Goal: Task Accomplishment & Management: Manage account settings

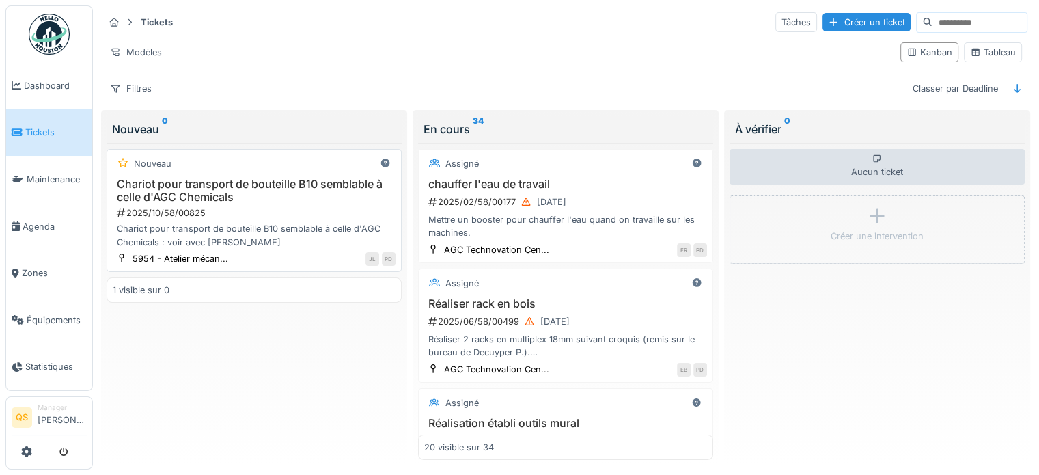
click at [235, 189] on h3 "Chariot pour transport de bouteille B10 semblable à celle d'AGC Chemicals" at bounding box center [254, 191] width 283 height 26
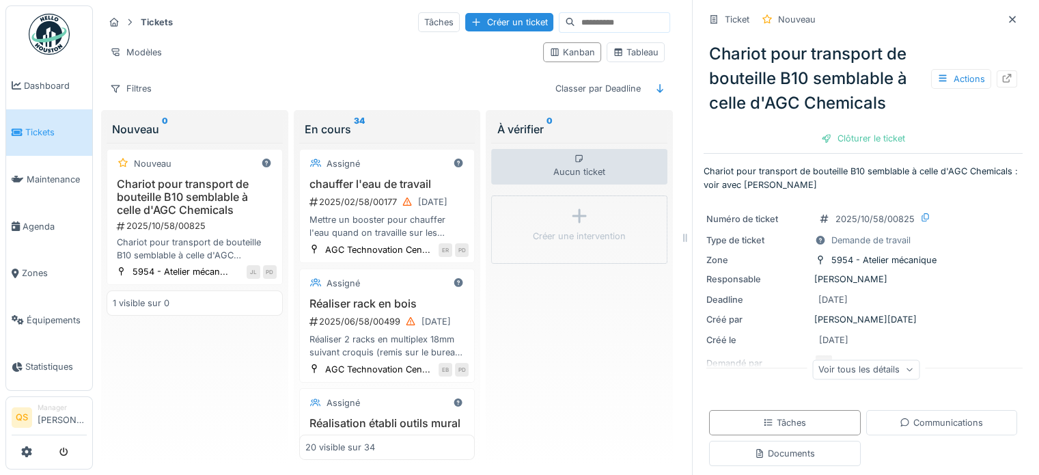
click at [871, 363] on div "Voir tous les détails" at bounding box center [866, 369] width 107 height 20
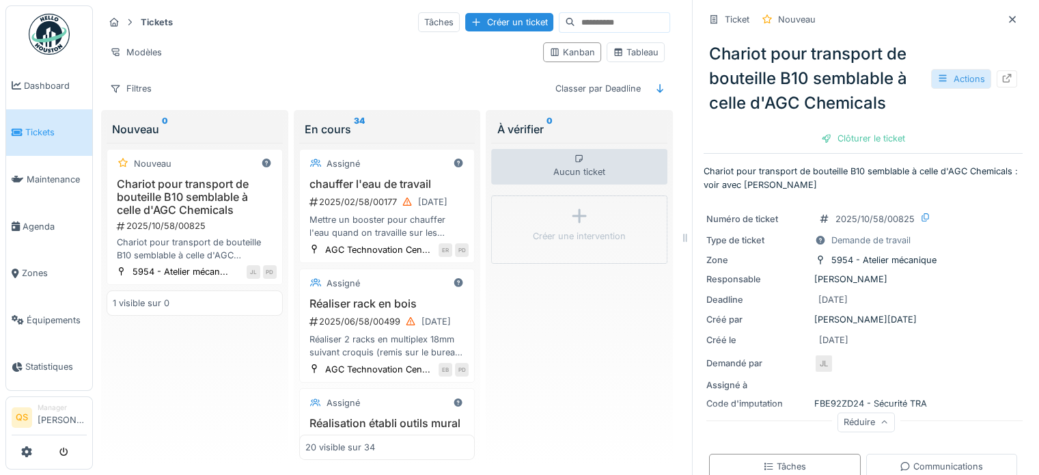
click at [946, 79] on div "Actions" at bounding box center [962, 79] width 60 height 20
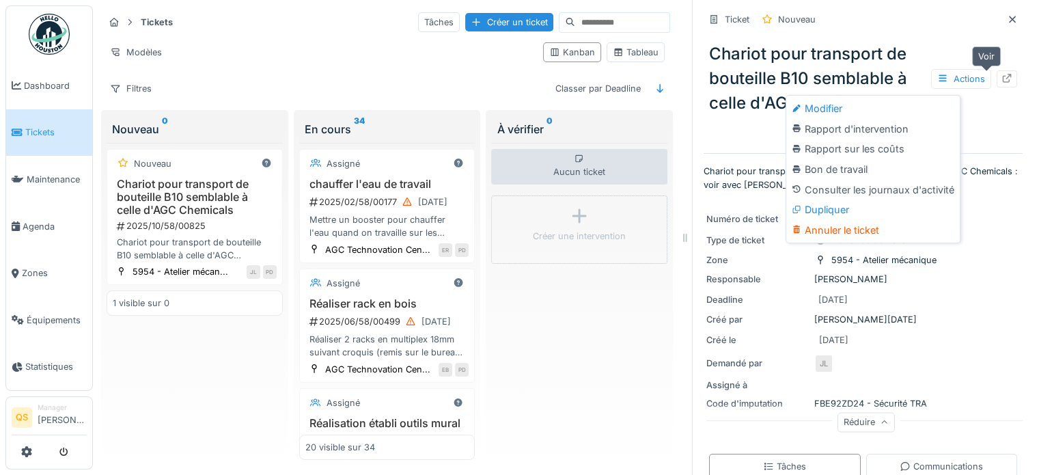
click at [1002, 72] on div at bounding box center [1007, 78] width 11 height 13
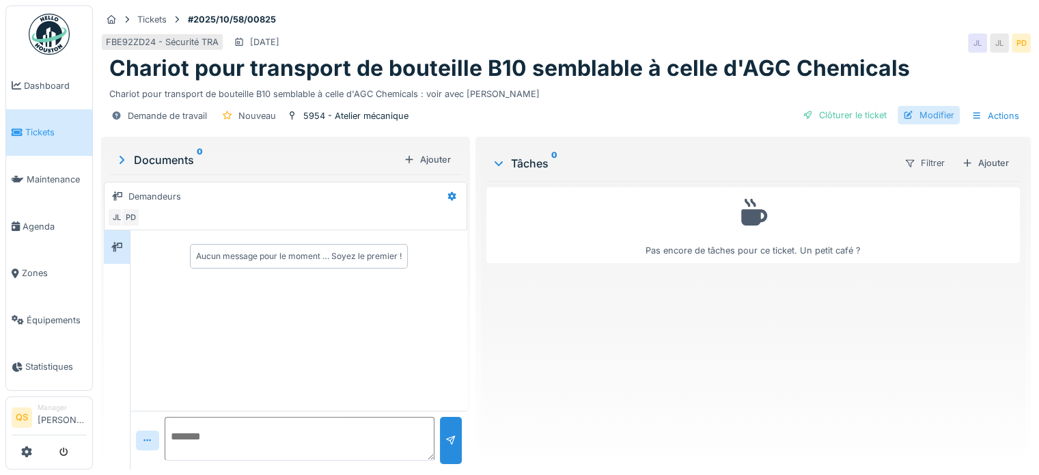
click at [908, 115] on div "Modifier" at bounding box center [929, 115] width 62 height 18
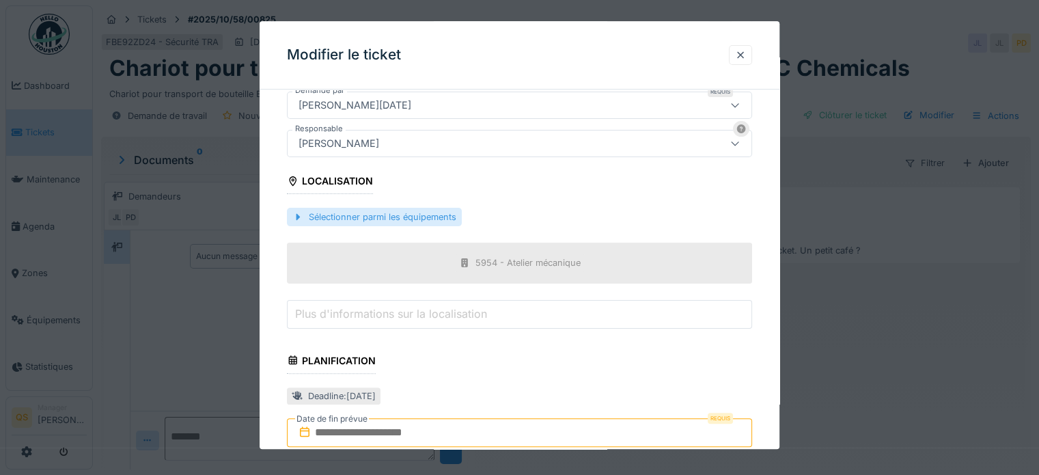
scroll to position [500, 0]
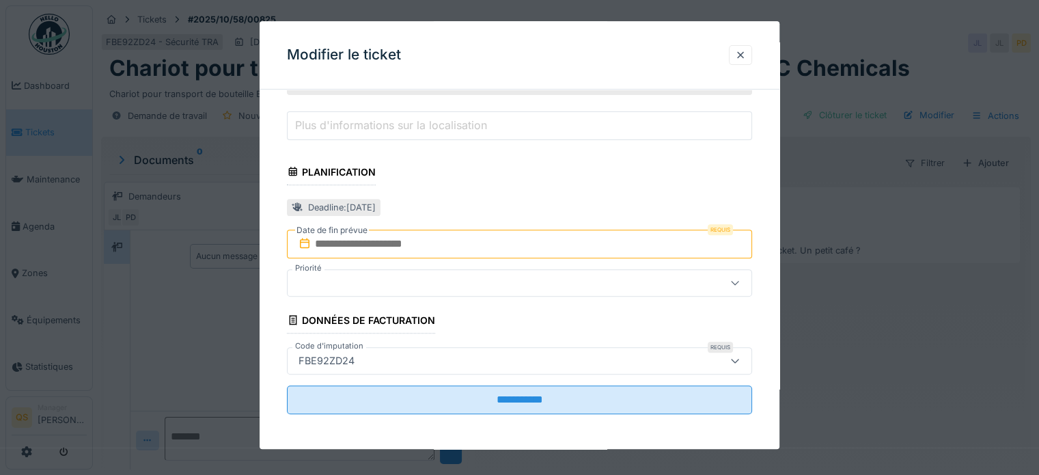
click at [390, 246] on input "text" at bounding box center [519, 244] width 465 height 29
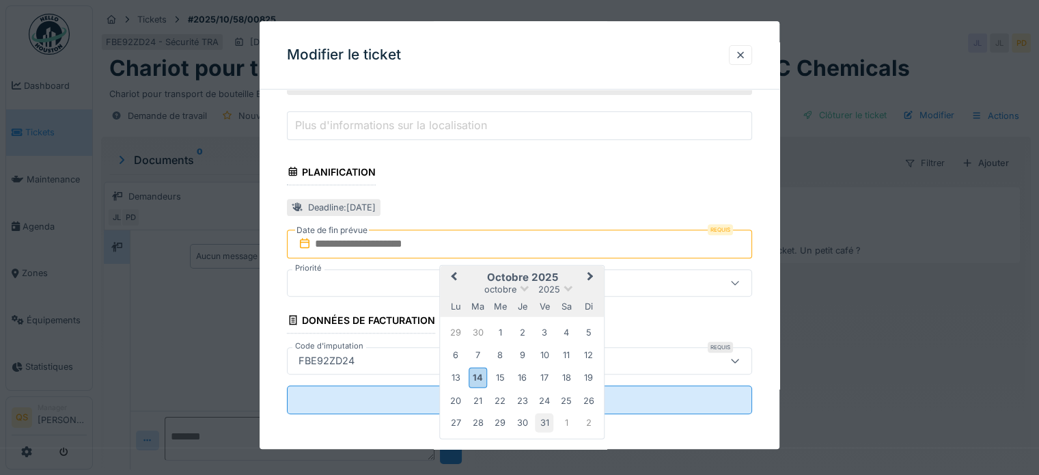
click at [541, 416] on div "31" at bounding box center [544, 422] width 18 height 18
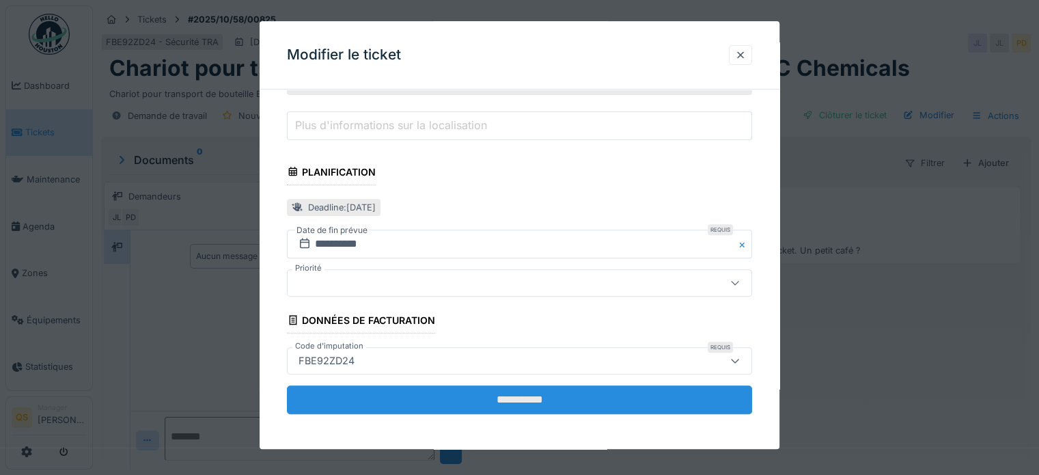
click at [552, 394] on input "**********" at bounding box center [519, 399] width 465 height 29
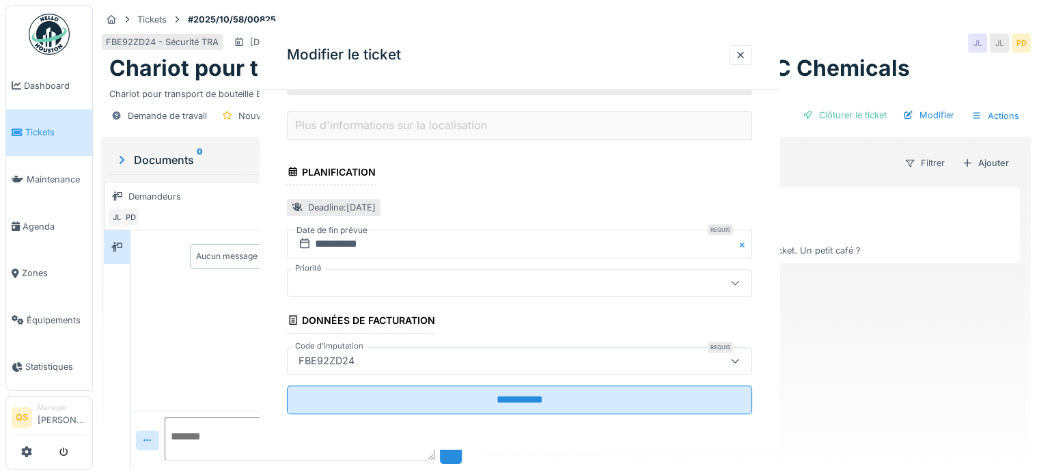
scroll to position [0, 0]
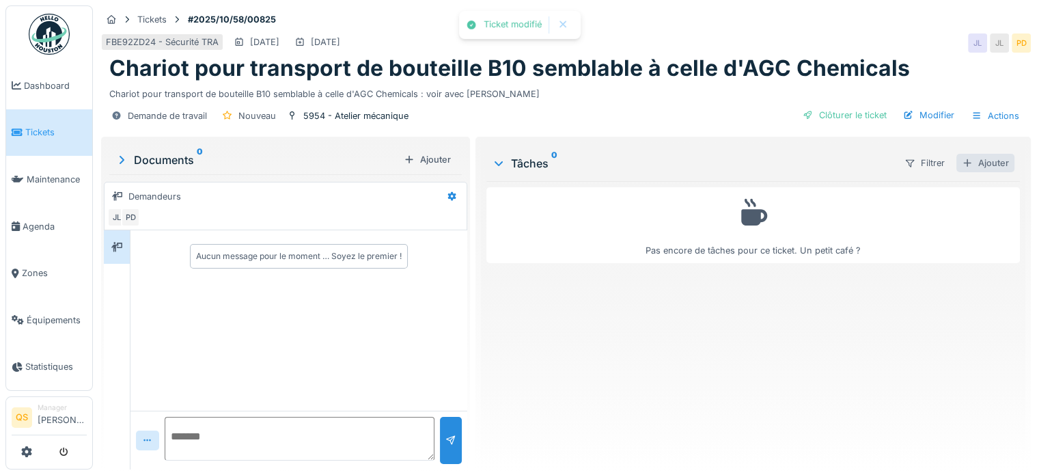
click at [984, 166] on div "Ajouter" at bounding box center [986, 163] width 58 height 18
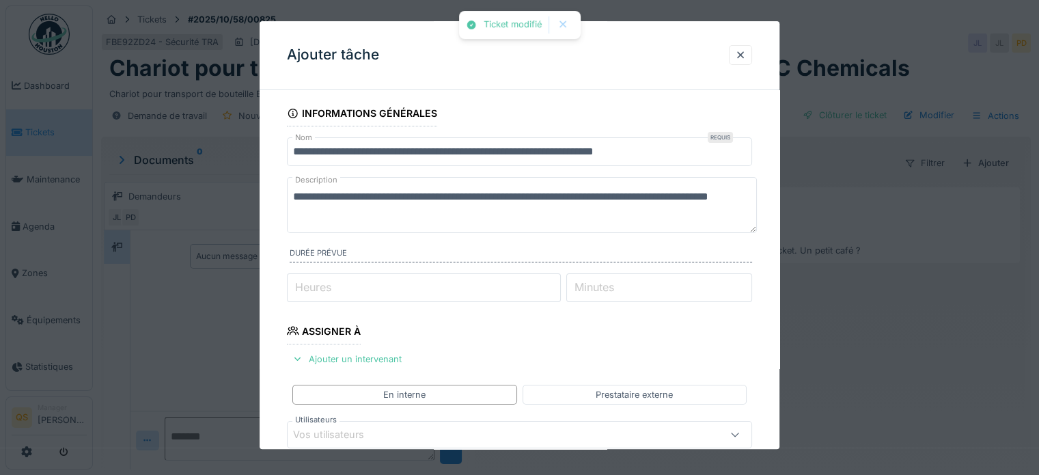
scroll to position [205, 0]
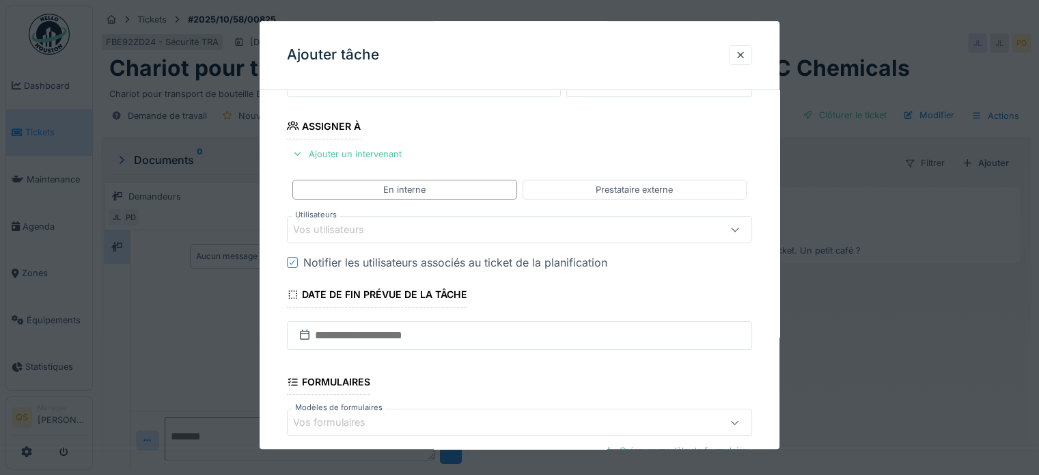
click at [388, 230] on div "Vos utilisateurs" at bounding box center [491, 229] width 396 height 15
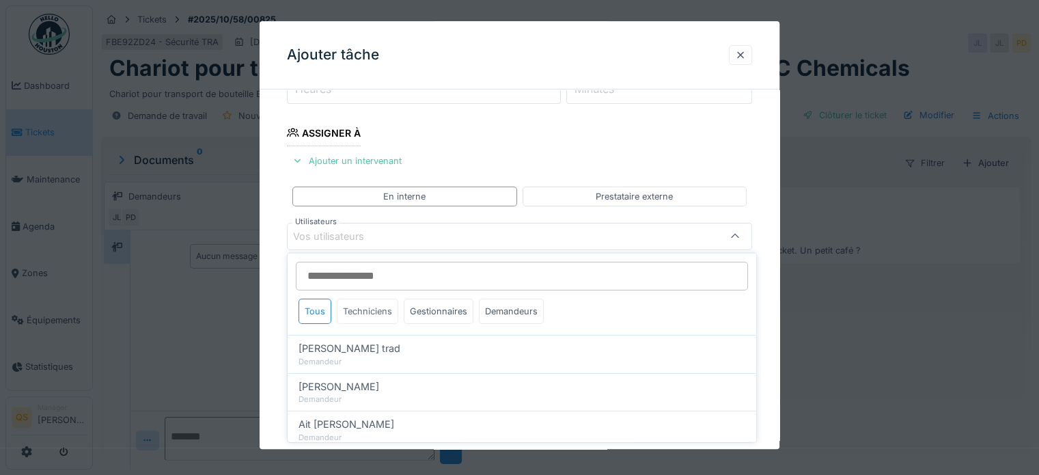
click at [376, 308] on div "Techniciens" at bounding box center [368, 311] width 62 height 25
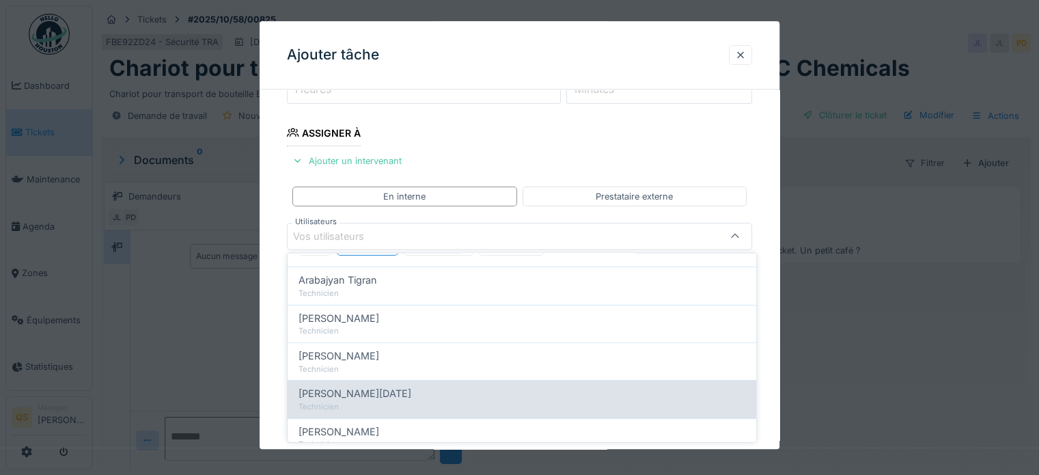
scroll to position [137, 0]
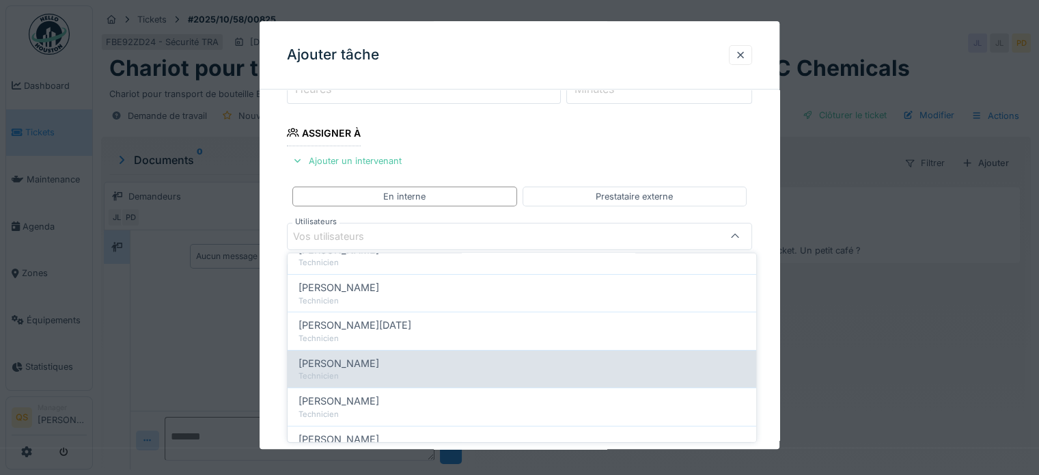
click at [369, 368] on span "Jérémie Pellichero" at bounding box center [339, 362] width 81 height 15
type input "****"
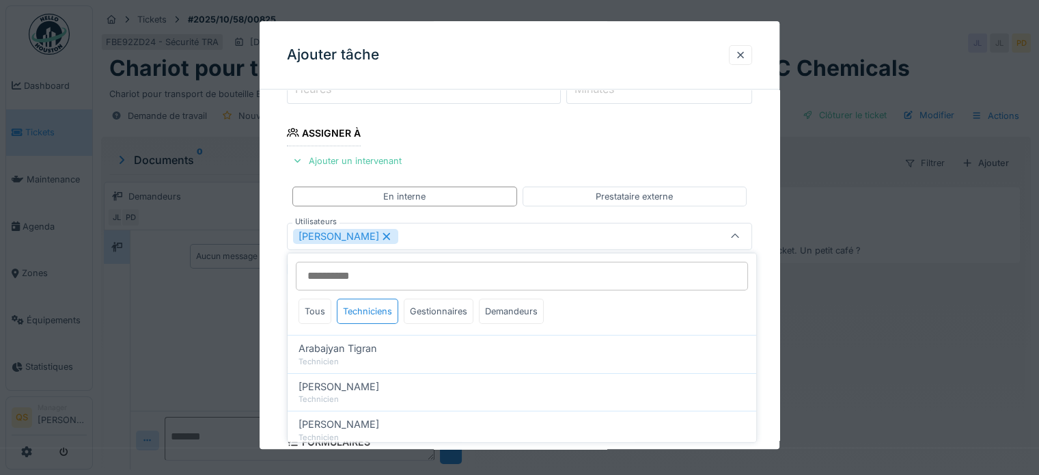
click at [273, 311] on div "**********" at bounding box center [520, 285] width 520 height 766
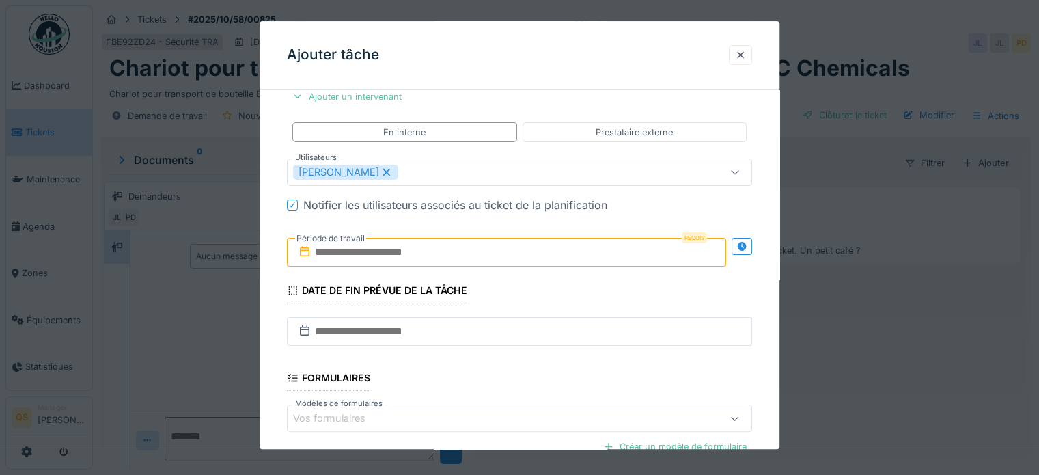
scroll to position [335, 0]
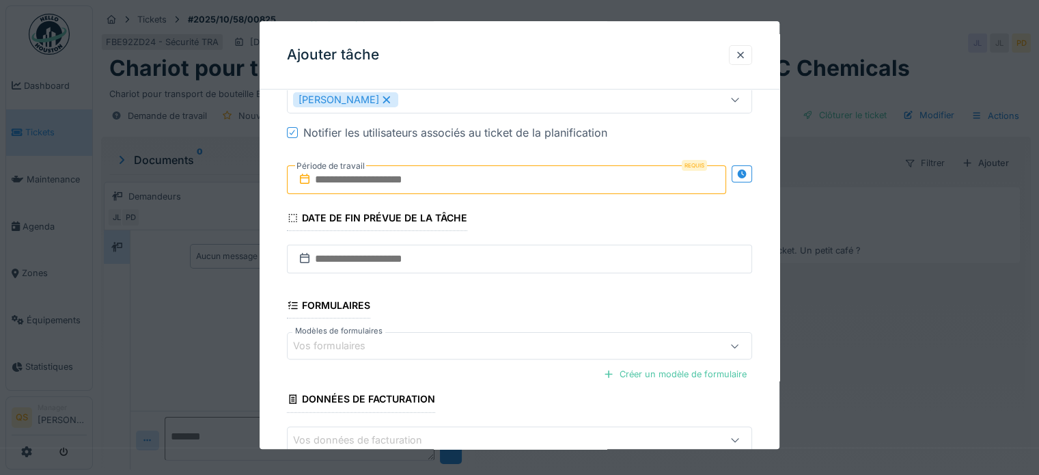
click at [375, 188] on input "text" at bounding box center [506, 179] width 439 height 29
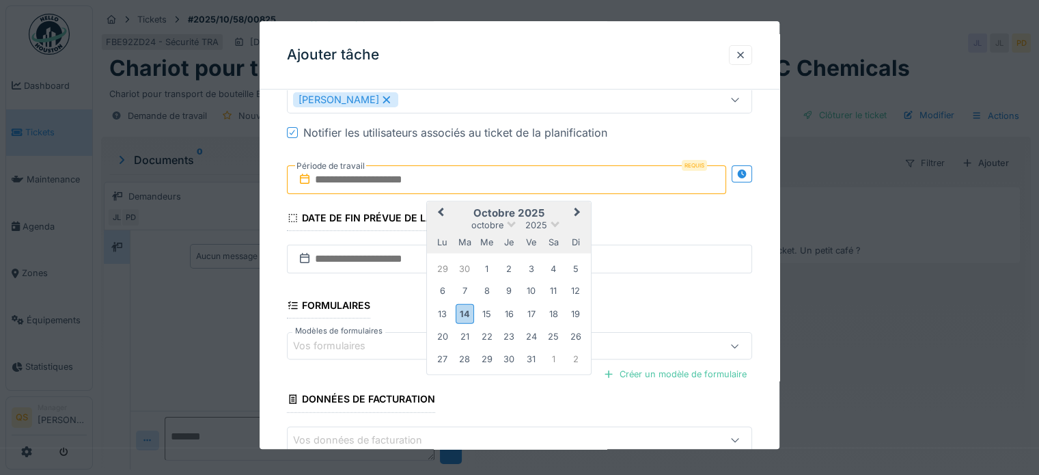
drag, startPoint x: 527, startPoint y: 359, endPoint x: 519, endPoint y: 357, distance: 7.6
click at [527, 359] on div "31" at bounding box center [531, 359] width 18 height 18
click at [273, 323] on div "**********" at bounding box center [520, 149] width 520 height 766
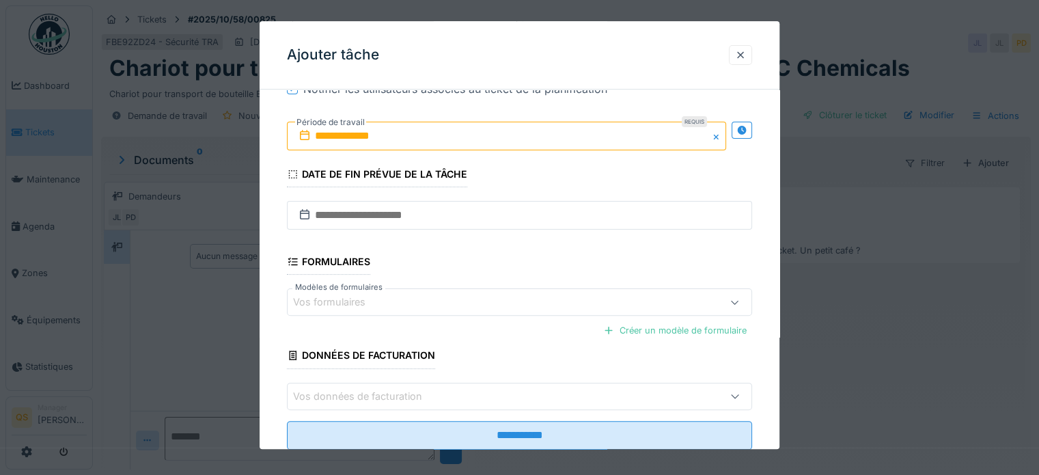
scroll to position [415, 0]
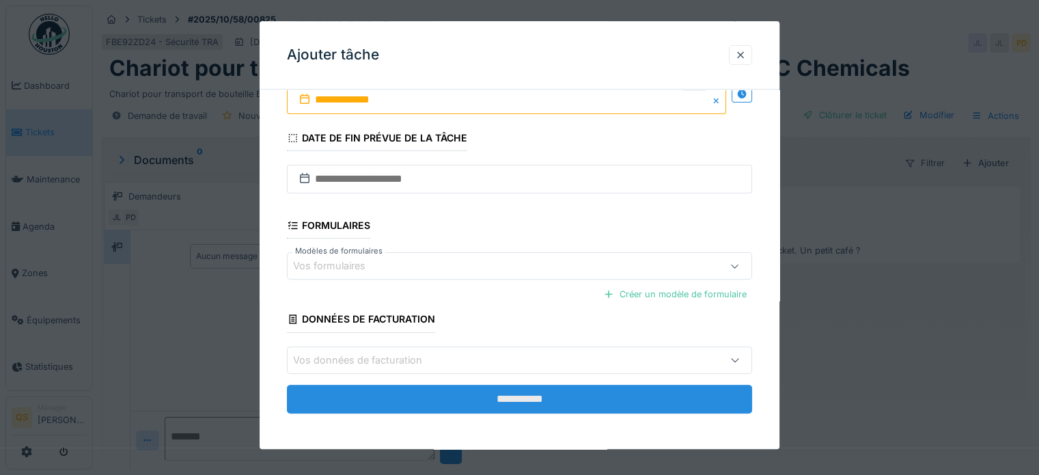
click at [409, 390] on input "**********" at bounding box center [519, 399] width 465 height 29
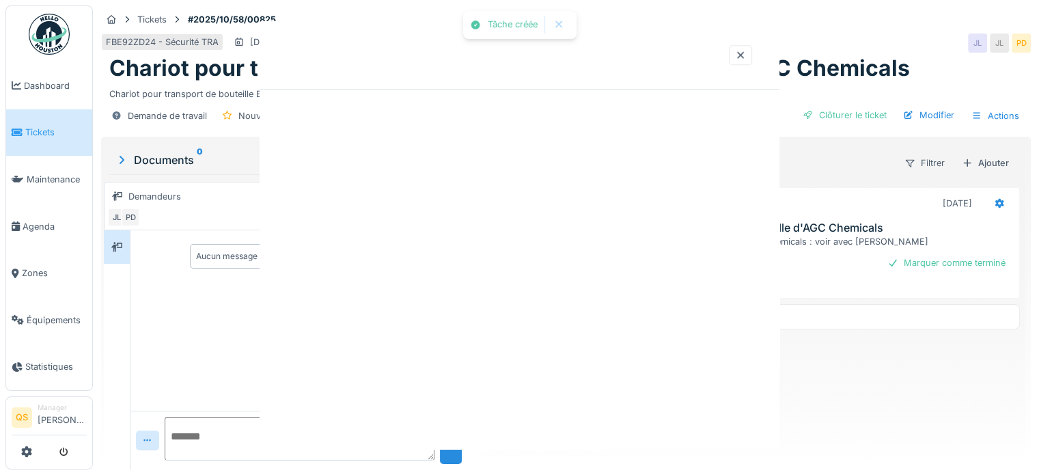
scroll to position [0, 0]
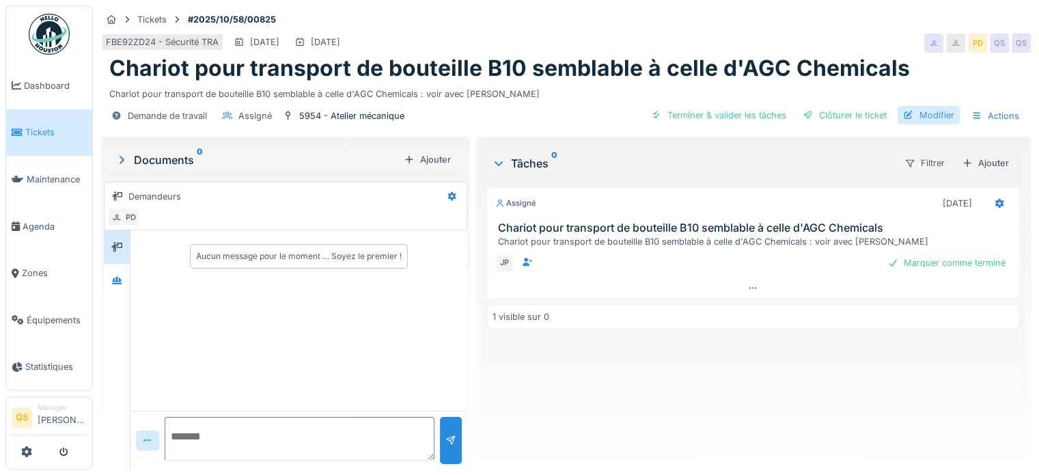
click at [913, 113] on div "Modifier" at bounding box center [929, 115] width 62 height 18
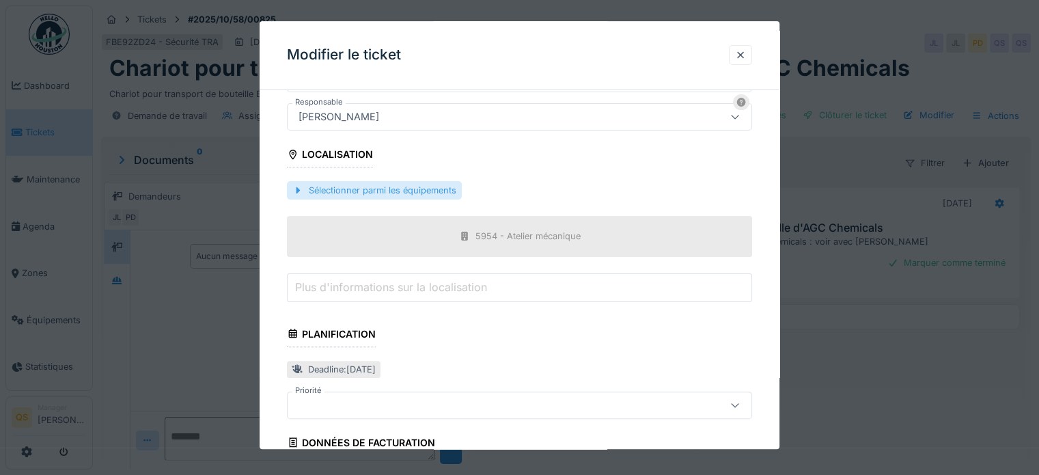
scroll to position [410, 0]
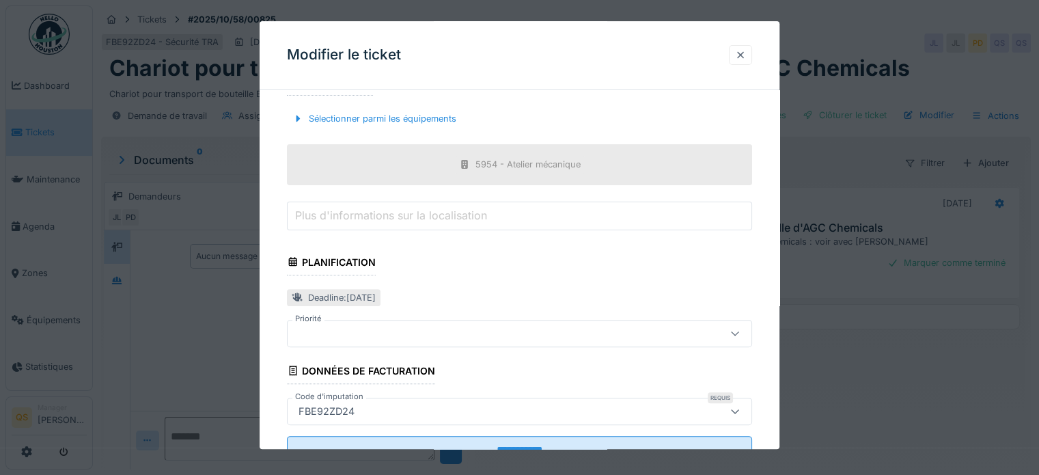
click at [752, 49] on div at bounding box center [740, 55] width 23 height 20
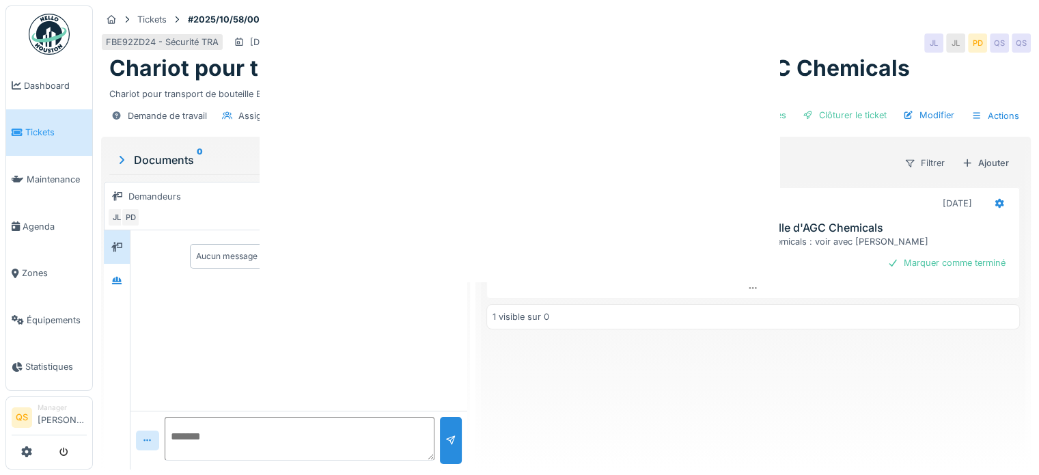
scroll to position [0, 0]
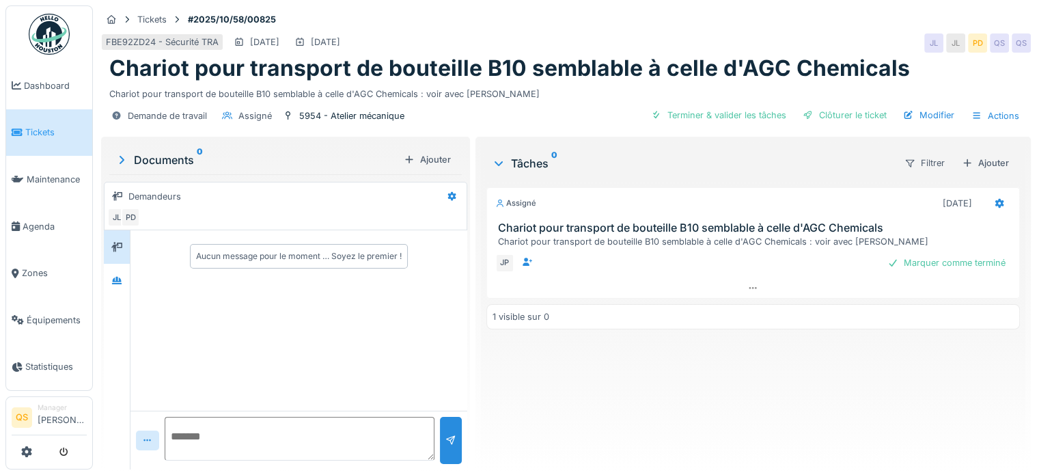
click at [55, 136] on link "Tickets" at bounding box center [49, 132] width 86 height 47
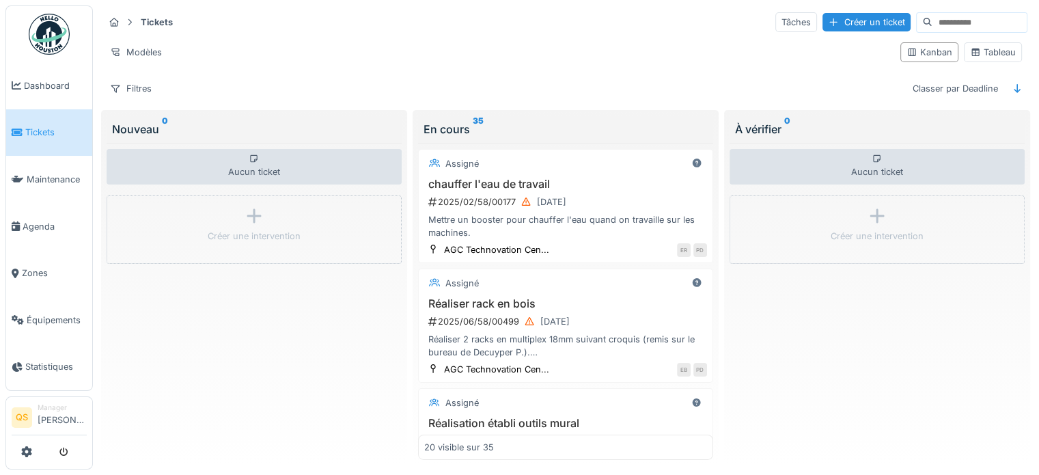
click at [873, 319] on div "Aucun ticket Créer une intervention" at bounding box center [877, 302] width 295 height 318
click at [26, 135] on span "Tickets" at bounding box center [56, 132] width 62 height 13
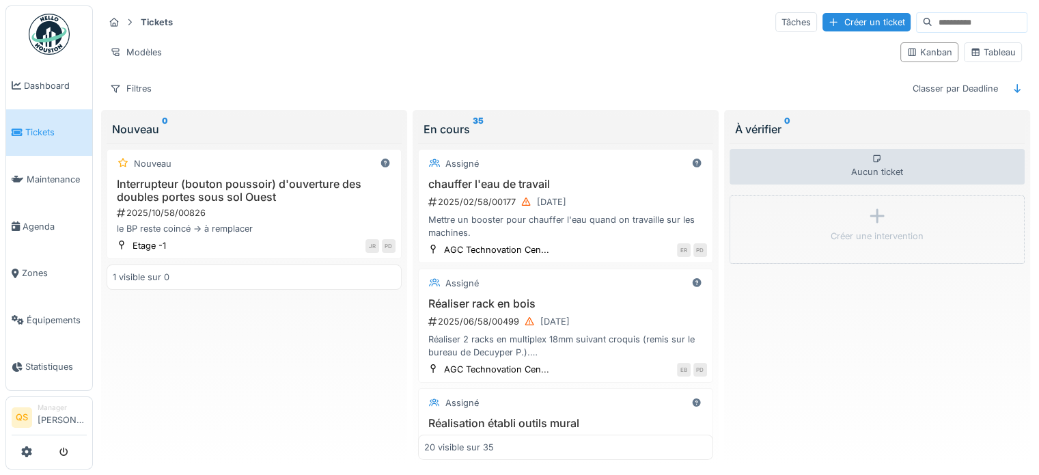
click at [747, 379] on div "Aucun ticket Créer une intervention" at bounding box center [877, 302] width 295 height 318
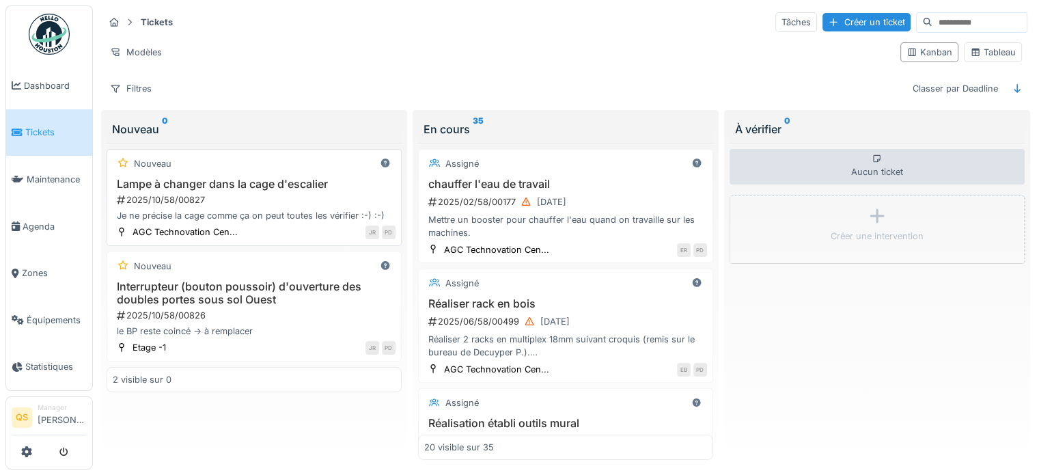
click at [311, 178] on h3 "Lampe à changer dans la cage d'escalier" at bounding box center [254, 184] width 283 height 13
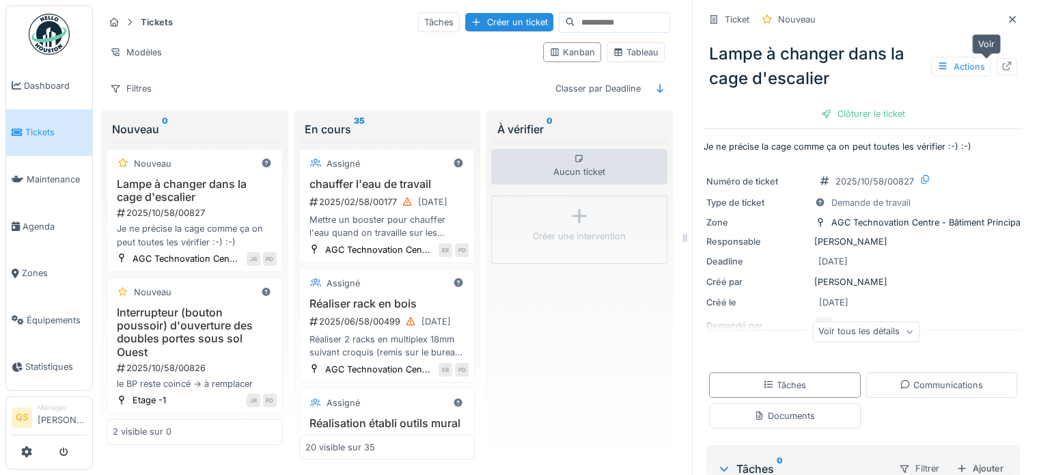
click at [1002, 64] on icon at bounding box center [1007, 66] width 11 height 9
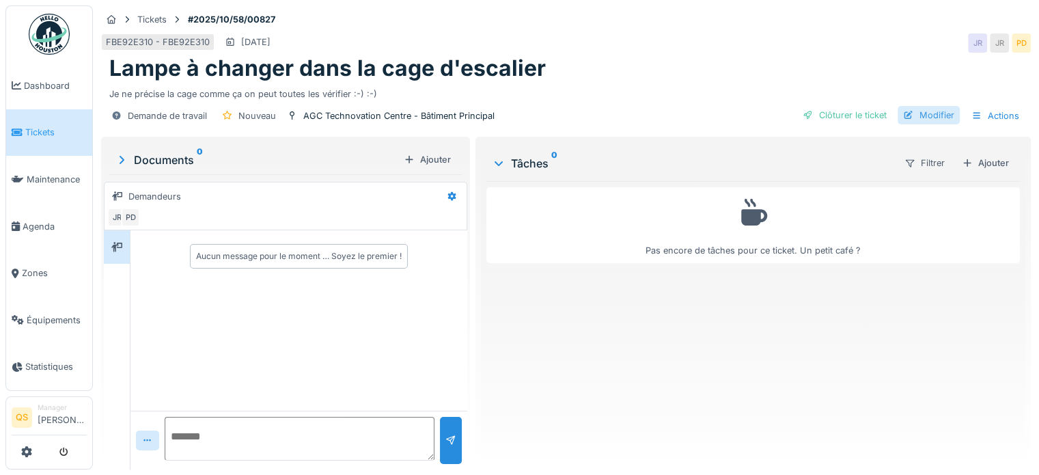
click at [936, 115] on div "Modifier" at bounding box center [929, 115] width 62 height 18
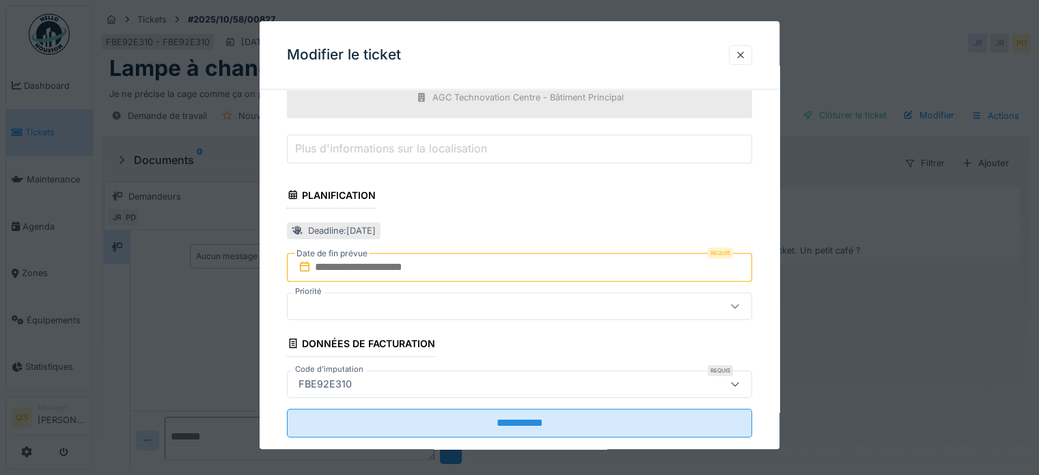
scroll to position [478, 0]
click at [383, 265] on input "text" at bounding box center [519, 266] width 465 height 29
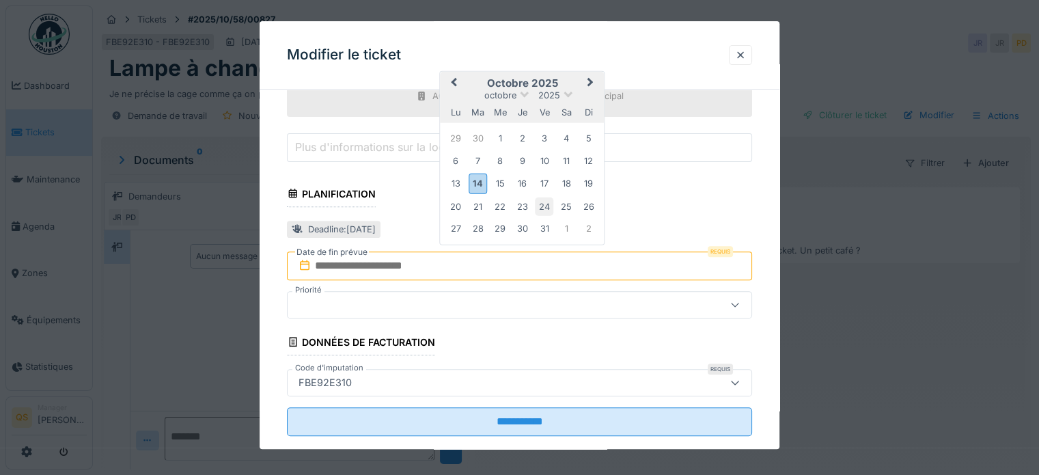
click at [541, 205] on div "24" at bounding box center [544, 207] width 18 height 18
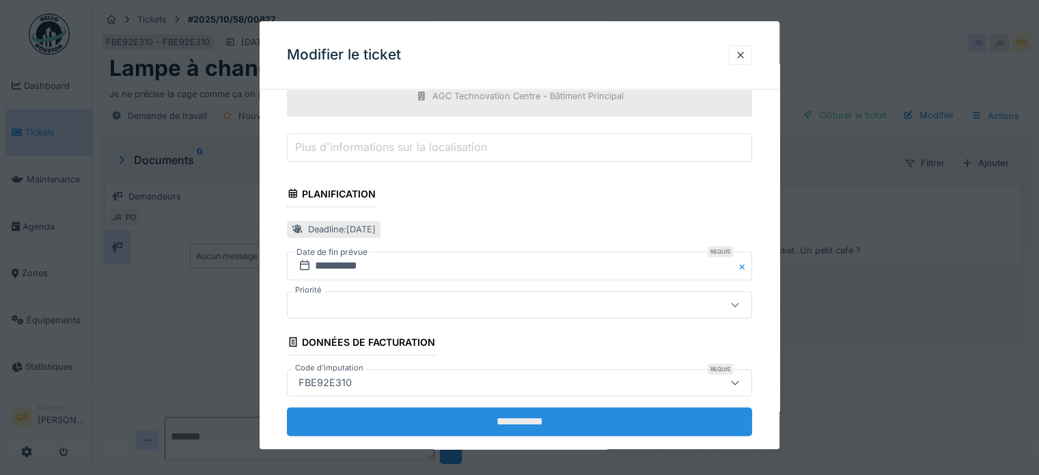
click at [524, 419] on input "**********" at bounding box center [519, 421] width 465 height 29
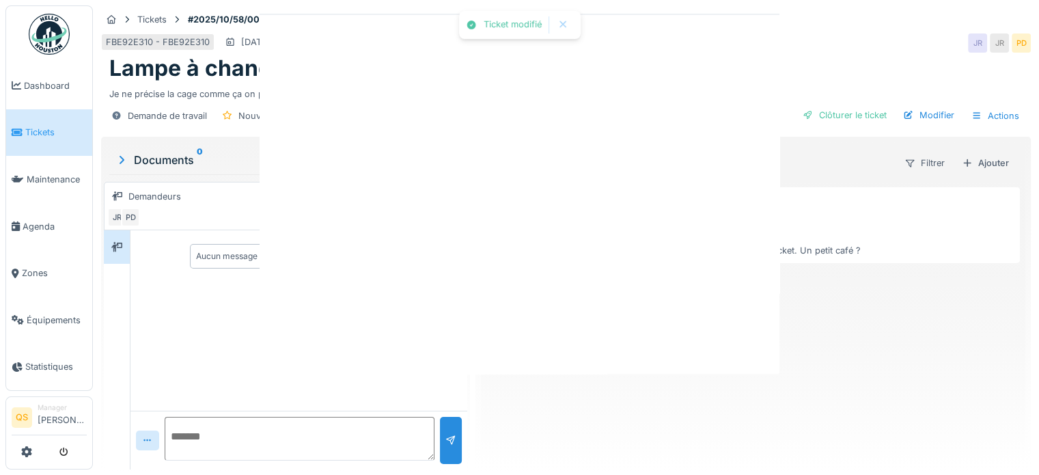
scroll to position [0, 0]
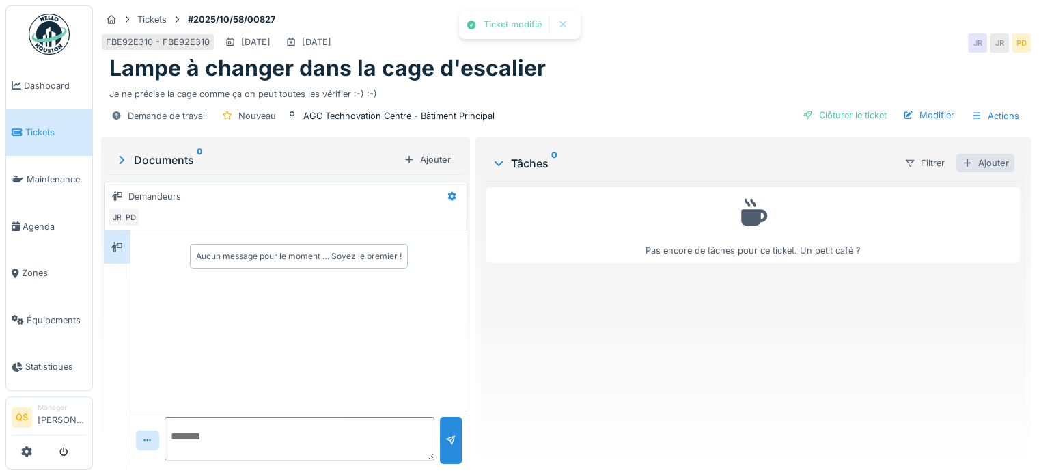
click at [981, 165] on div "Ajouter" at bounding box center [986, 163] width 58 height 18
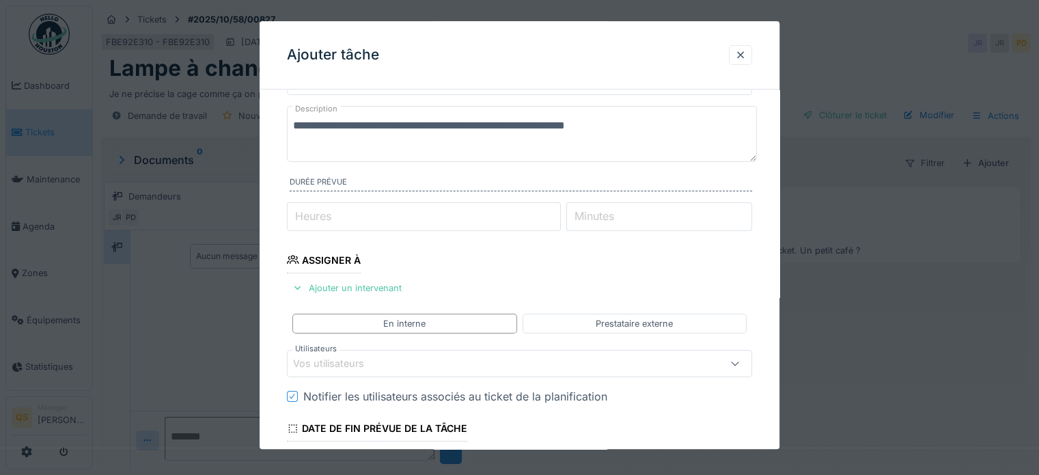
scroll to position [205, 0]
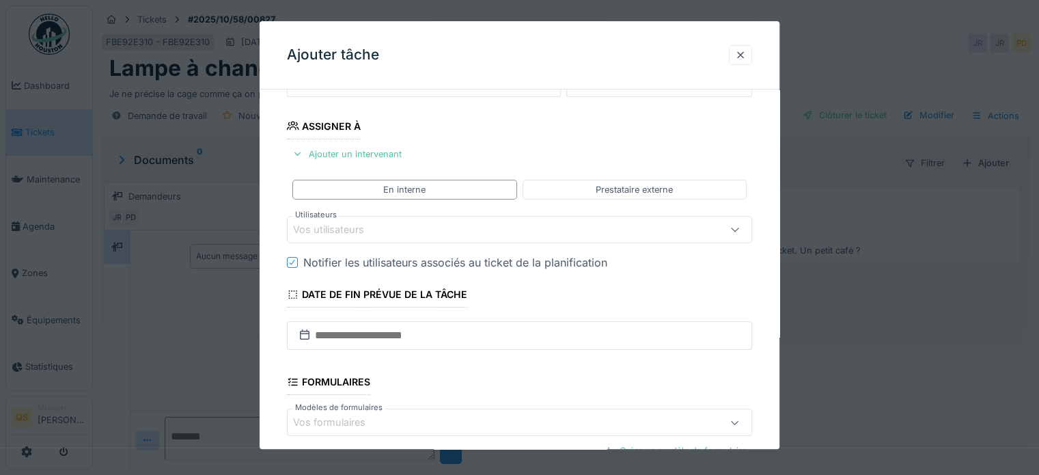
click at [372, 233] on div "Vos utilisateurs" at bounding box center [338, 230] width 90 height 15
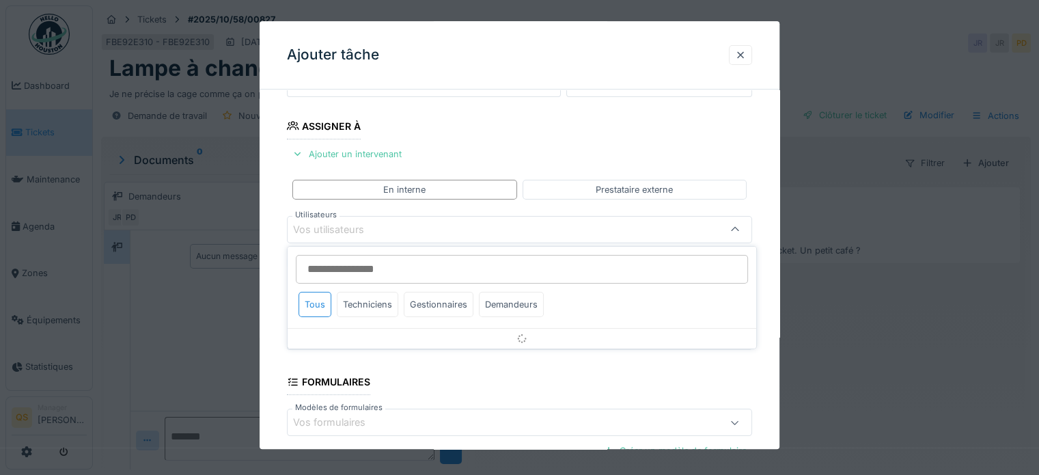
scroll to position [198, 0]
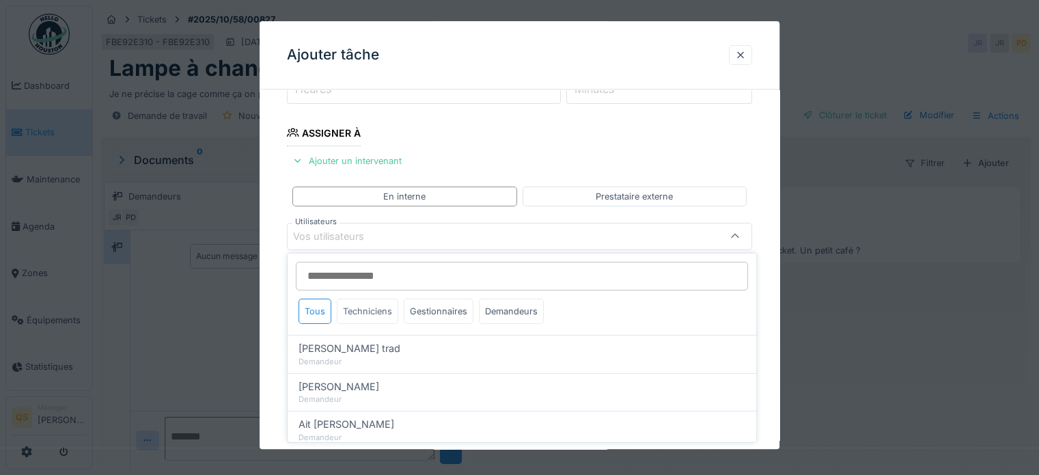
click at [368, 312] on div "Techniciens" at bounding box center [368, 311] width 62 height 25
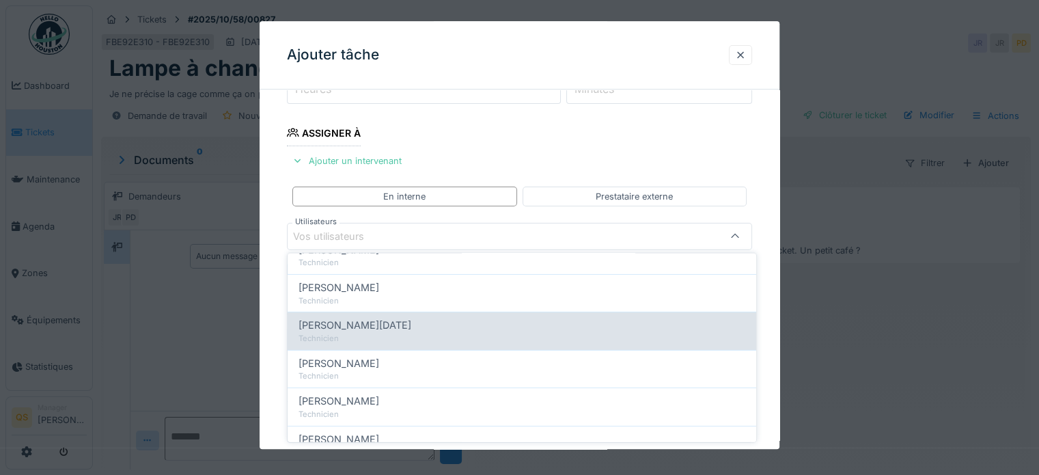
scroll to position [68, 0]
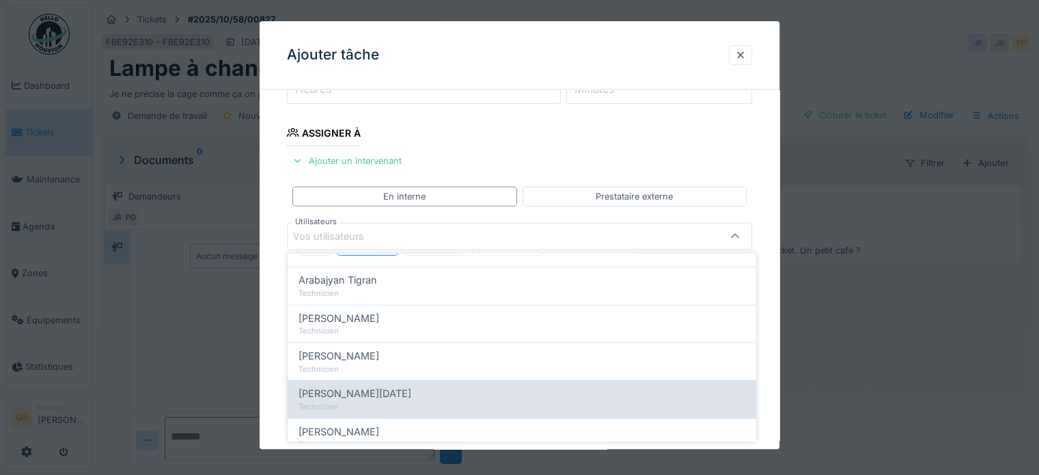
click at [366, 329] on div "Technicien" at bounding box center [522, 331] width 447 height 12
type input "****"
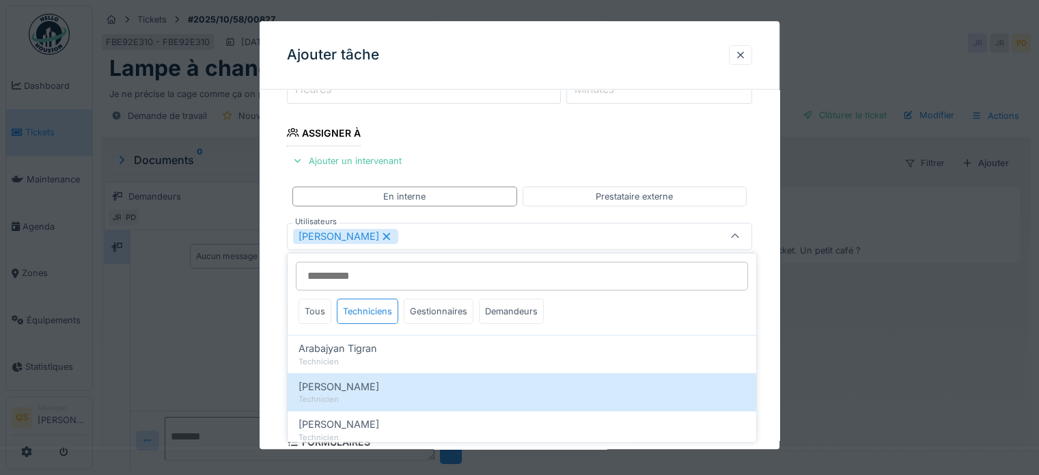
click at [276, 318] on div "**********" at bounding box center [520, 285] width 520 height 766
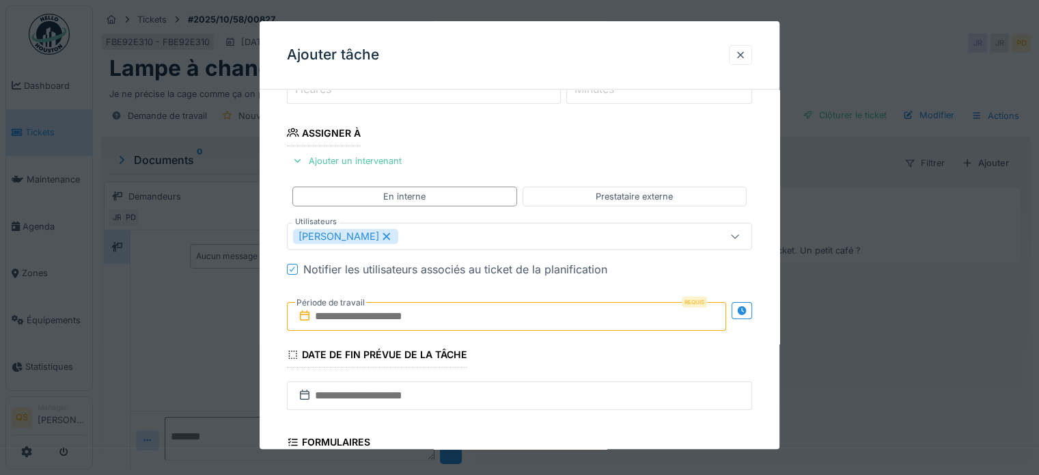
click at [349, 315] on input "text" at bounding box center [506, 316] width 439 height 29
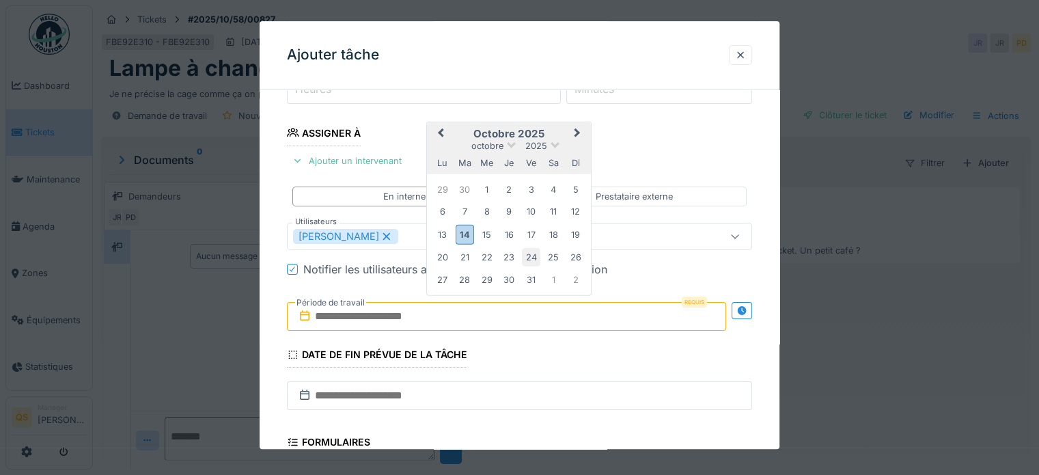
click at [532, 254] on div "24" at bounding box center [531, 257] width 18 height 18
click at [268, 294] on div "**********" at bounding box center [520, 285] width 520 height 766
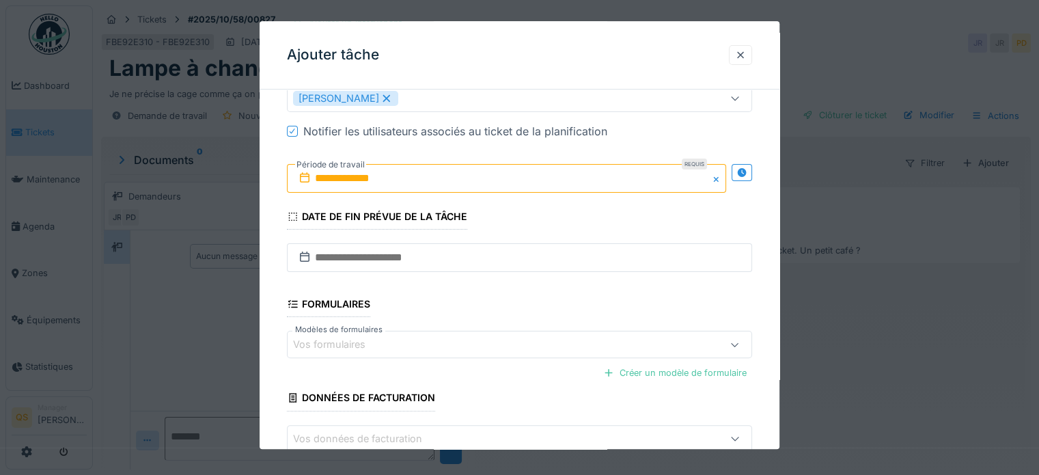
scroll to position [415, 0]
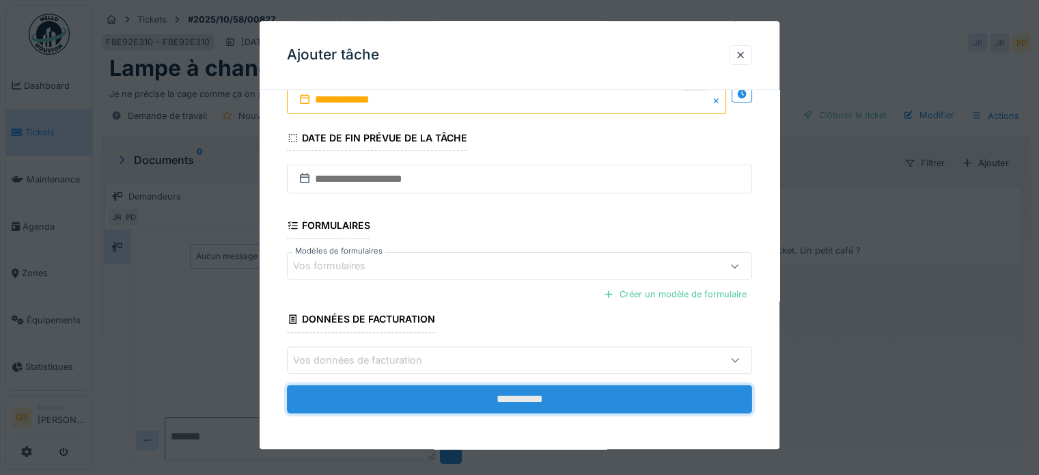
click at [451, 394] on input "**********" at bounding box center [519, 399] width 465 height 29
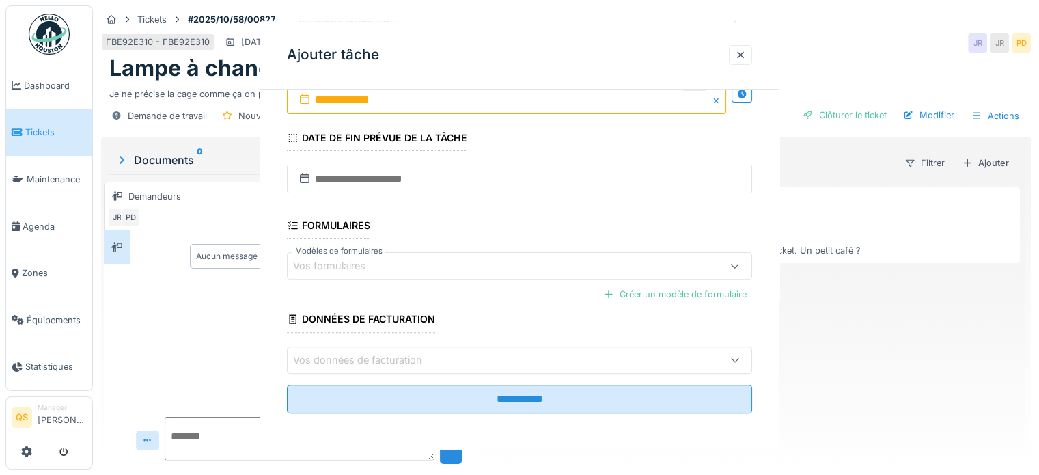
scroll to position [0, 0]
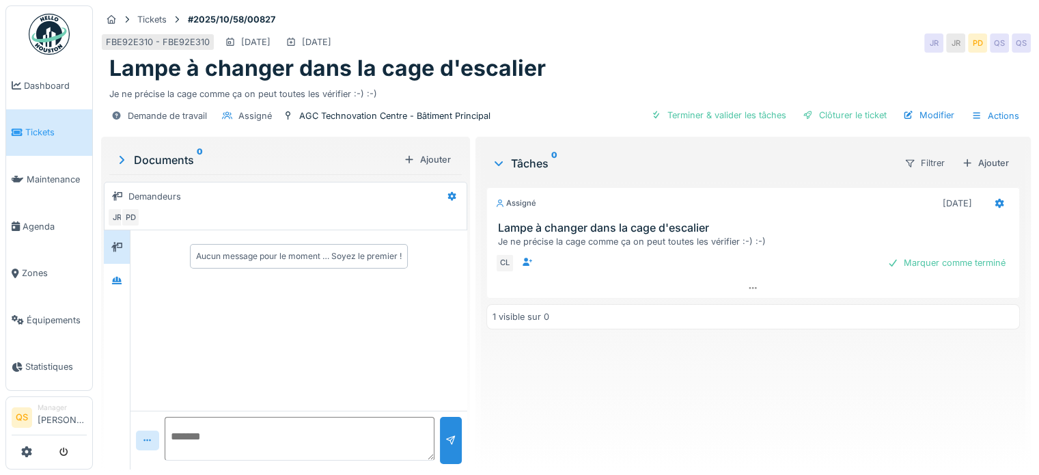
click at [49, 139] on link "Tickets" at bounding box center [49, 132] width 86 height 47
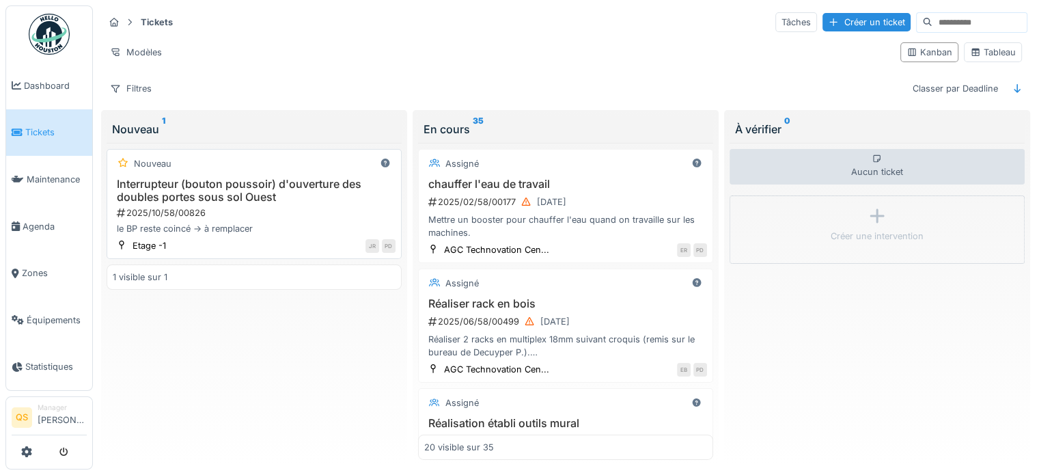
click at [238, 189] on h3 "Interrupteur (bouton poussoir) d'ouverture des doubles portes sous sol Ouest" at bounding box center [254, 191] width 283 height 26
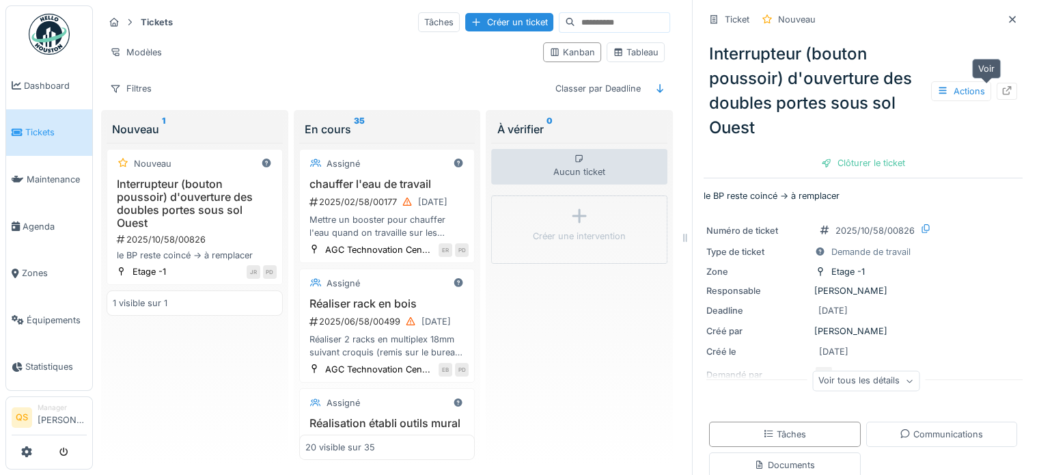
click at [1003, 92] on icon at bounding box center [1007, 90] width 9 height 9
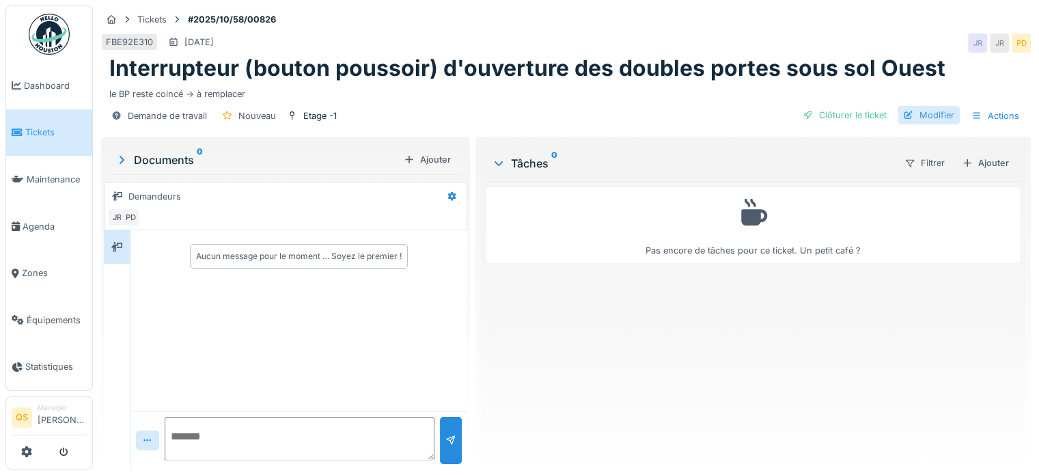
click at [924, 116] on div "Modifier" at bounding box center [929, 115] width 62 height 18
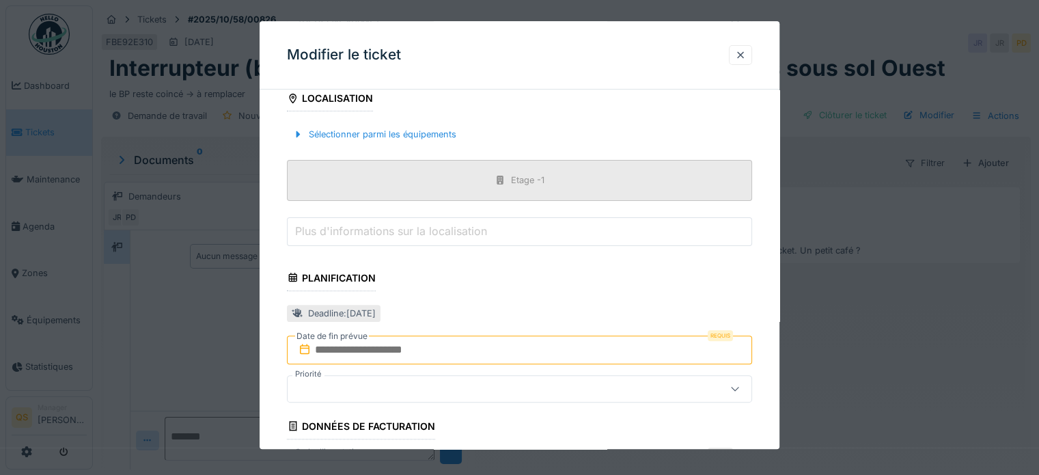
scroll to position [478, 0]
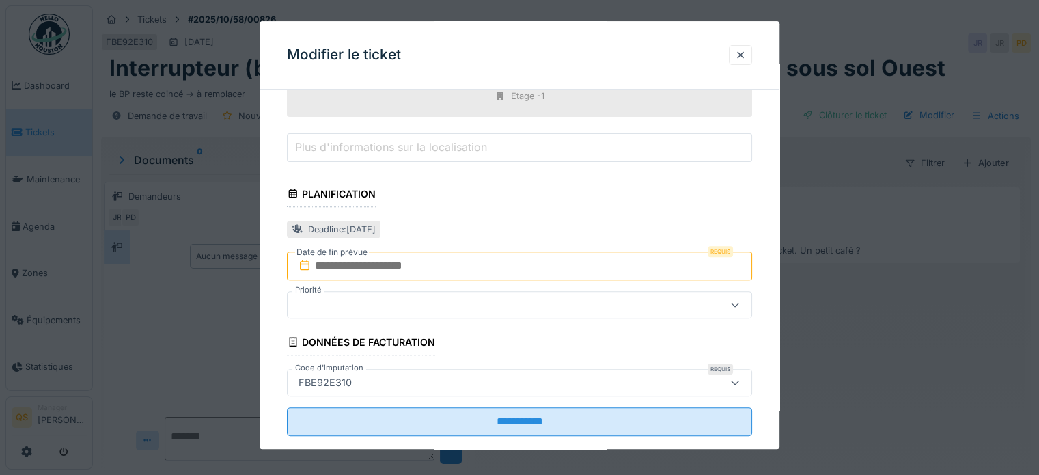
click at [364, 263] on input "text" at bounding box center [519, 266] width 465 height 29
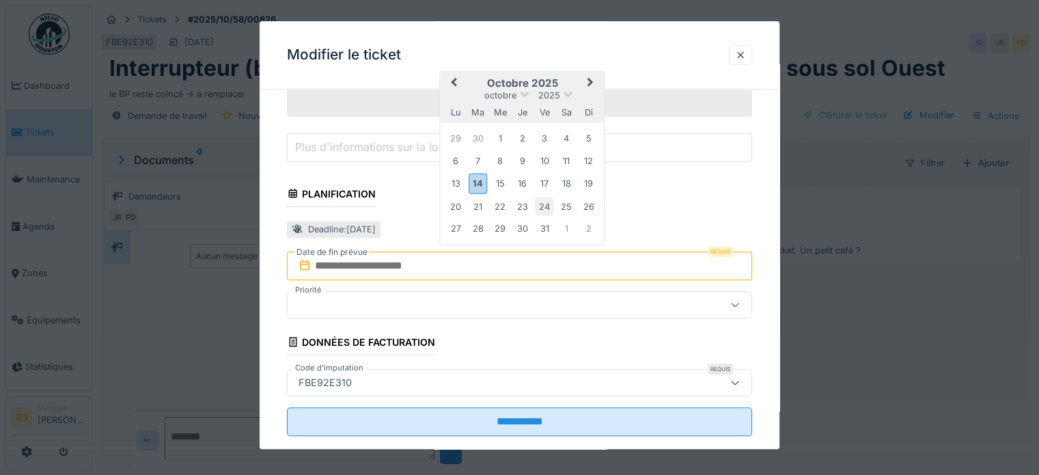
click at [541, 202] on div "24" at bounding box center [544, 207] width 18 height 18
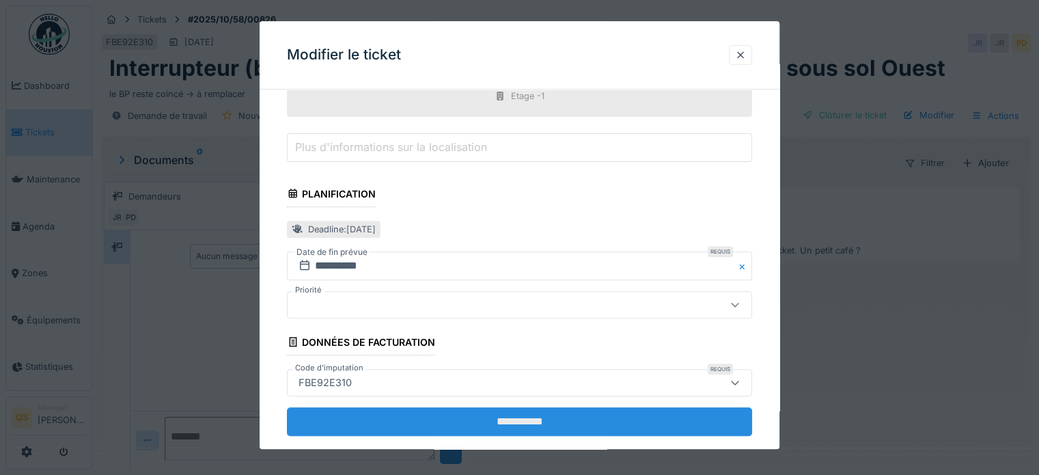
click at [407, 425] on input "**********" at bounding box center [519, 421] width 465 height 29
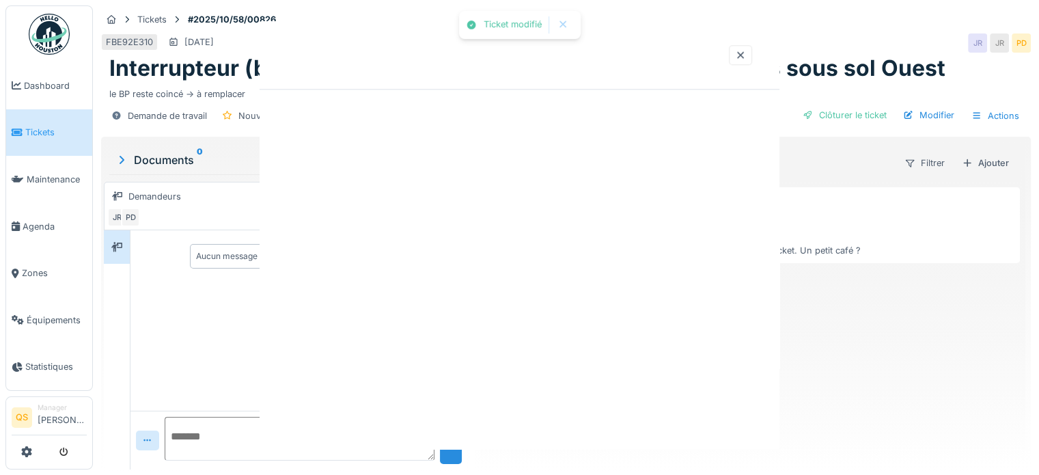
scroll to position [0, 0]
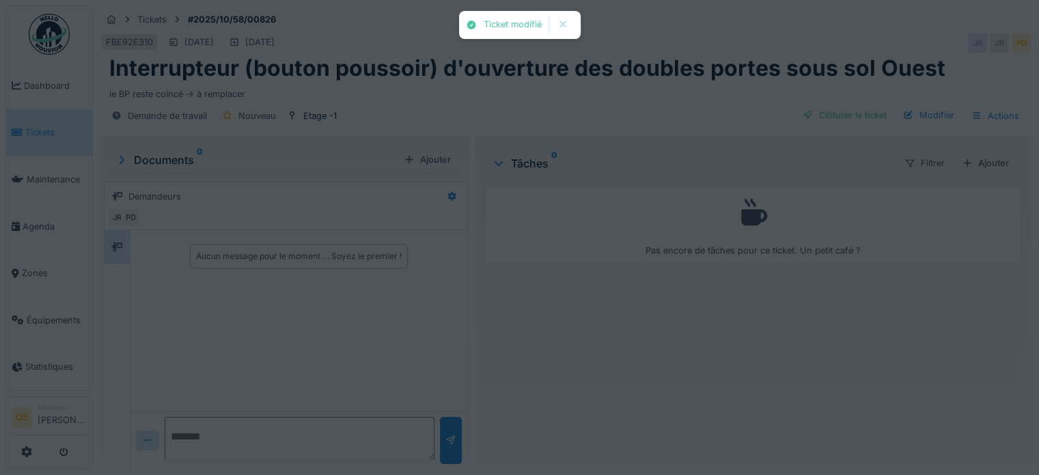
click at [986, 159] on div "Ticket modifié Annuler Tickets #2025/10/58/00826 FBE92E310 [DATE] [DATE] JR JR …" at bounding box center [566, 237] width 947 height 475
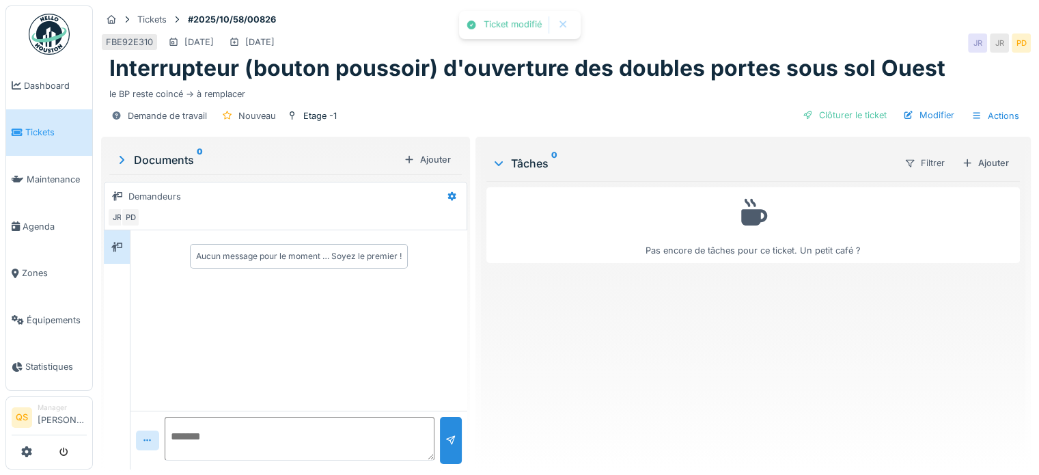
click at [986, 159] on div "Ajouter" at bounding box center [986, 163] width 58 height 18
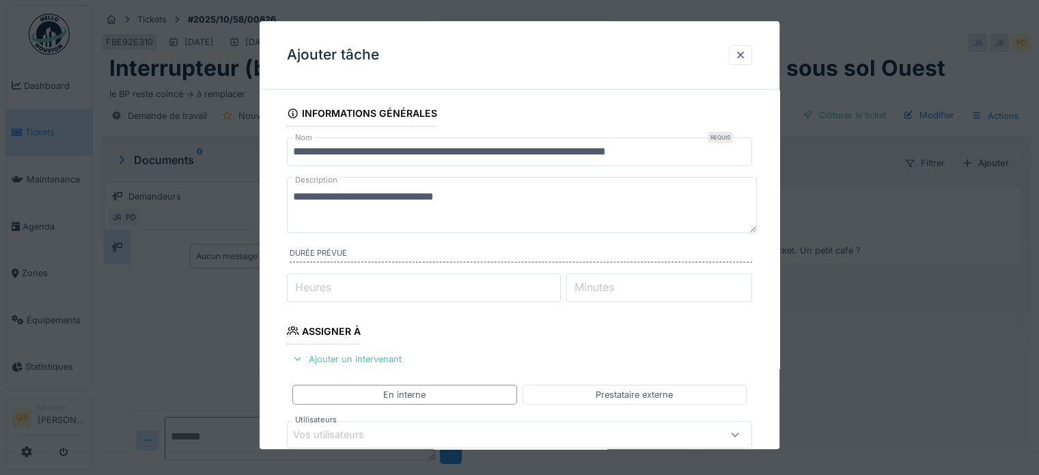
scroll to position [137, 0]
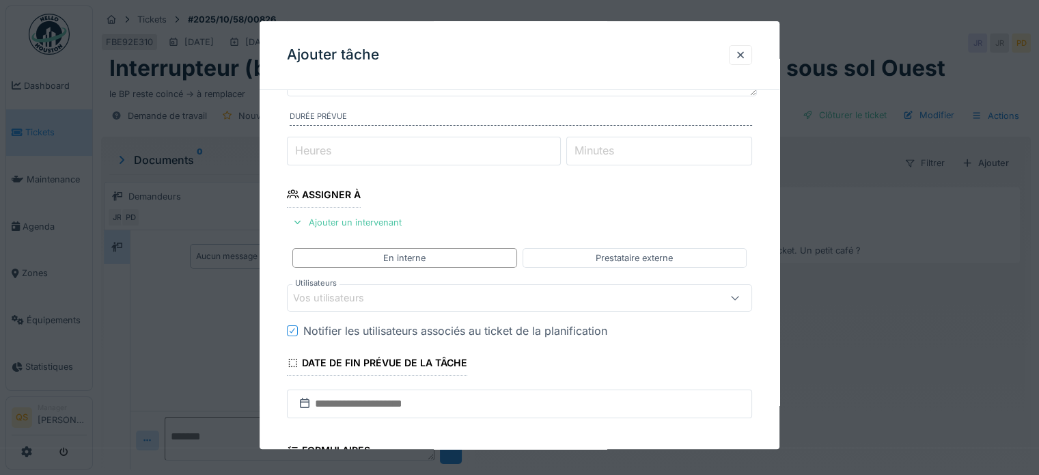
click at [364, 293] on div "Vos utilisateurs" at bounding box center [338, 298] width 90 height 15
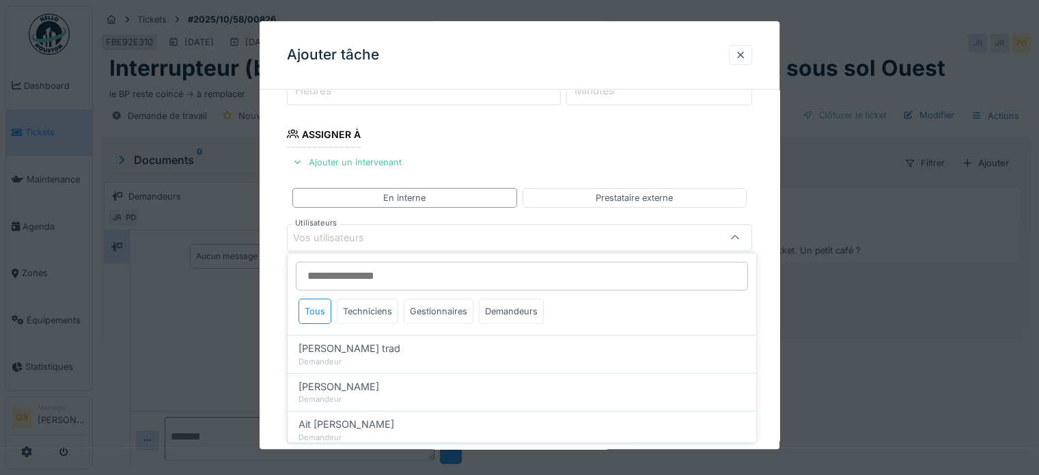
scroll to position [198, 0]
click at [384, 316] on div "Techniciens" at bounding box center [368, 311] width 62 height 25
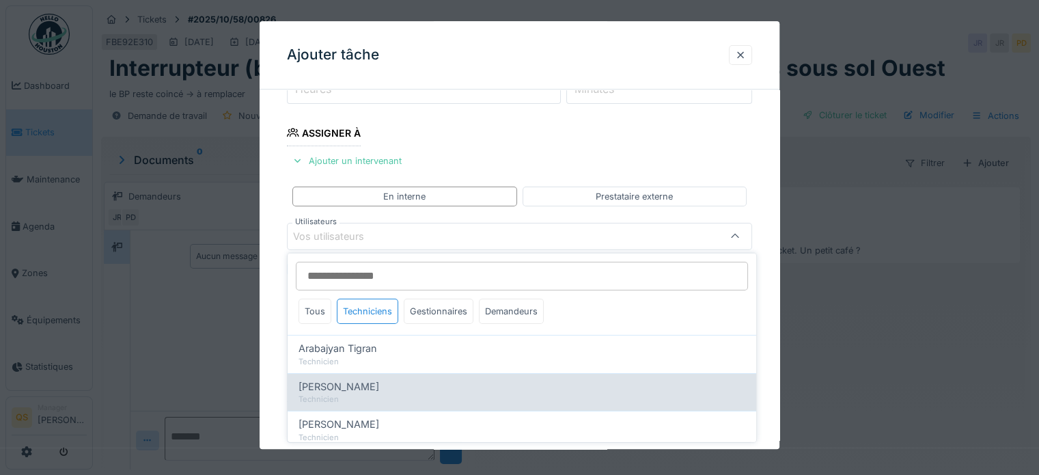
click at [370, 390] on span "Christophe Lorent" at bounding box center [339, 386] width 81 height 15
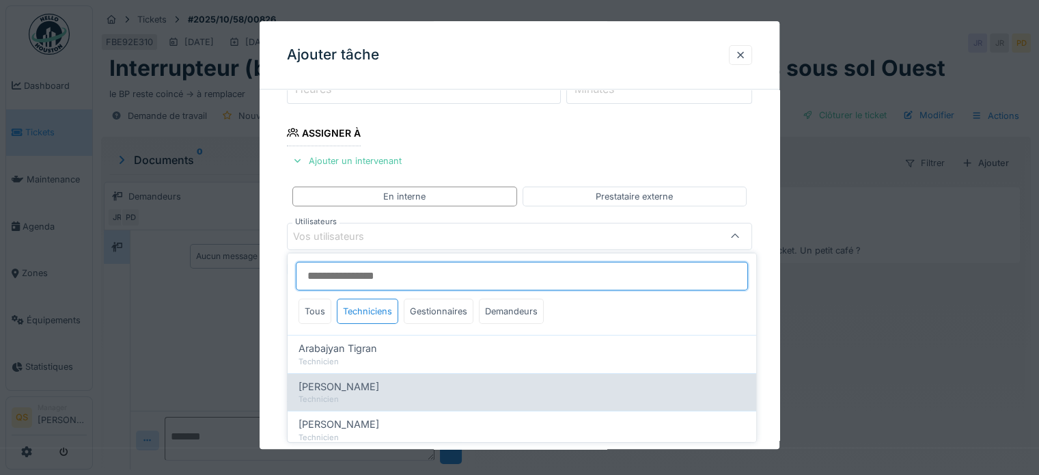
type input "****"
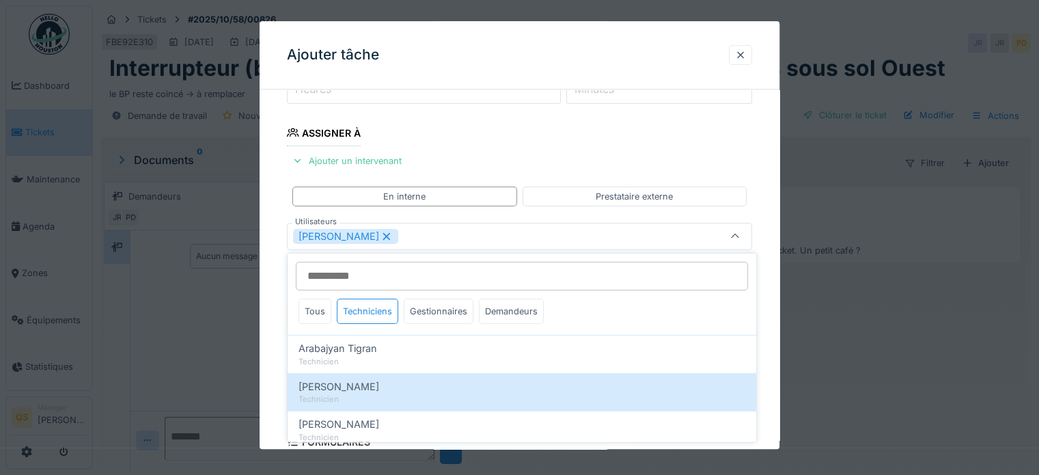
click at [274, 357] on div "**********" at bounding box center [520, 285] width 520 height 766
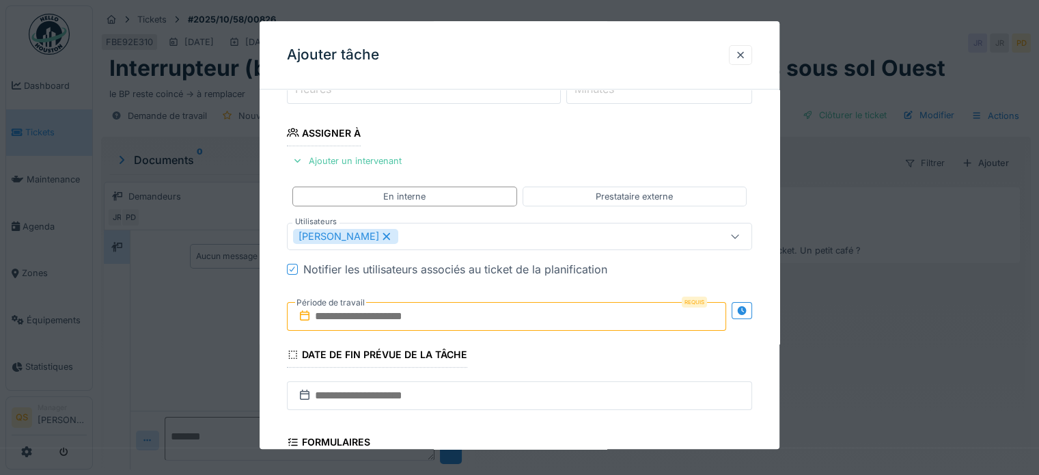
click at [353, 312] on input "text" at bounding box center [506, 316] width 439 height 29
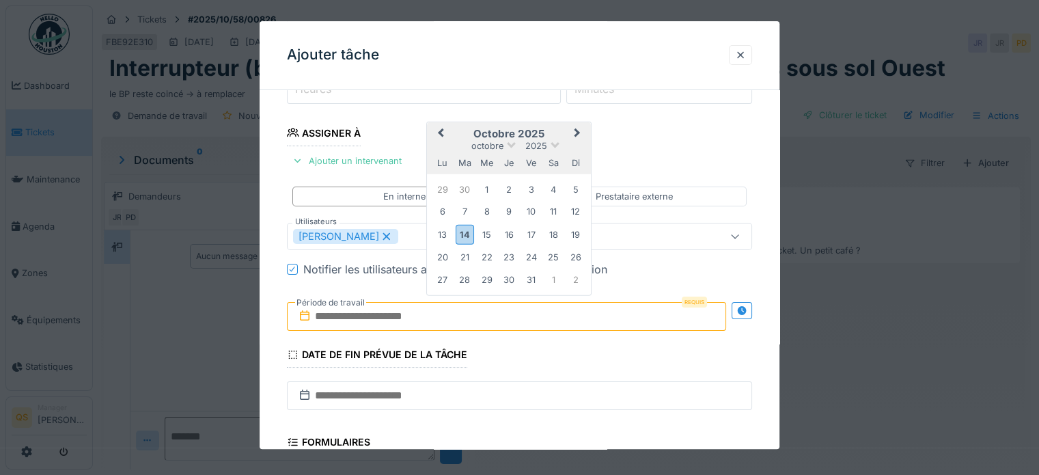
drag, startPoint x: 527, startPoint y: 253, endPoint x: 519, endPoint y: 258, distance: 9.3
click at [528, 253] on div "24" at bounding box center [531, 257] width 18 height 18
click at [279, 341] on div "**********" at bounding box center [520, 285] width 520 height 766
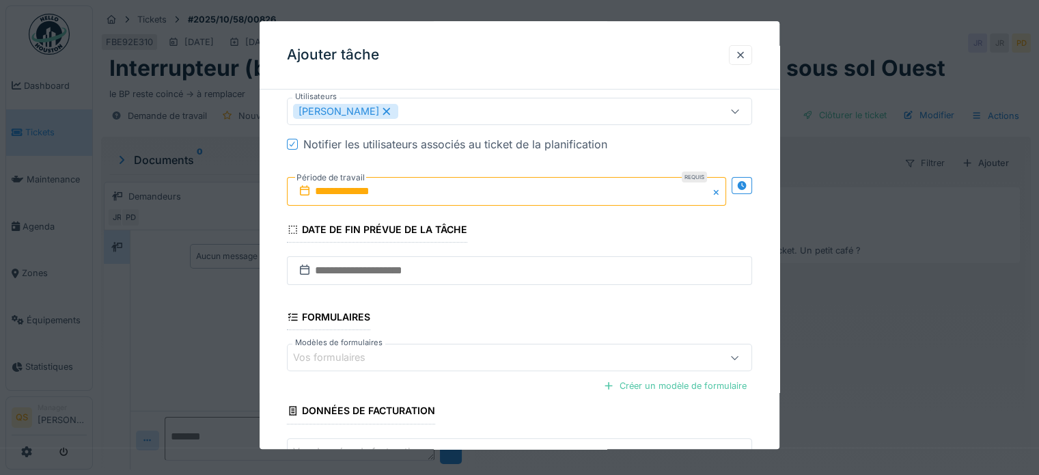
scroll to position [415, 0]
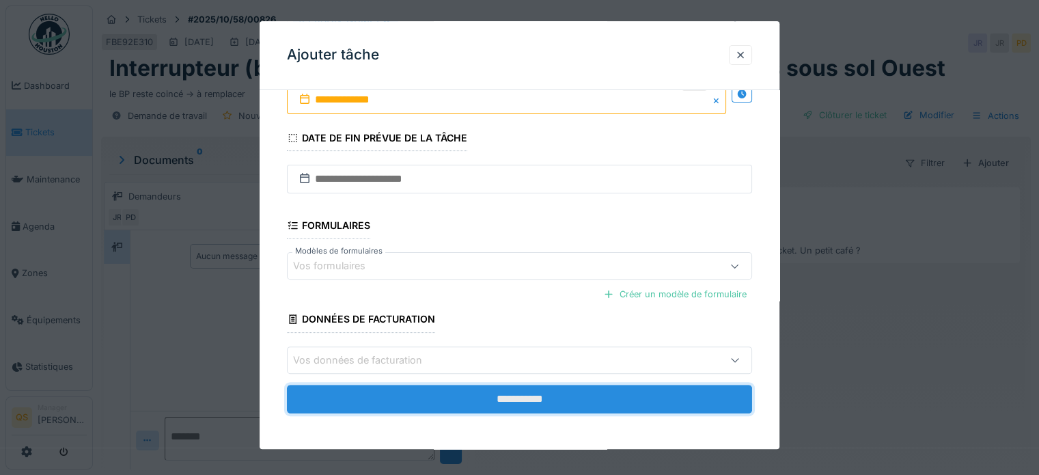
click at [396, 385] on input "**********" at bounding box center [519, 399] width 465 height 29
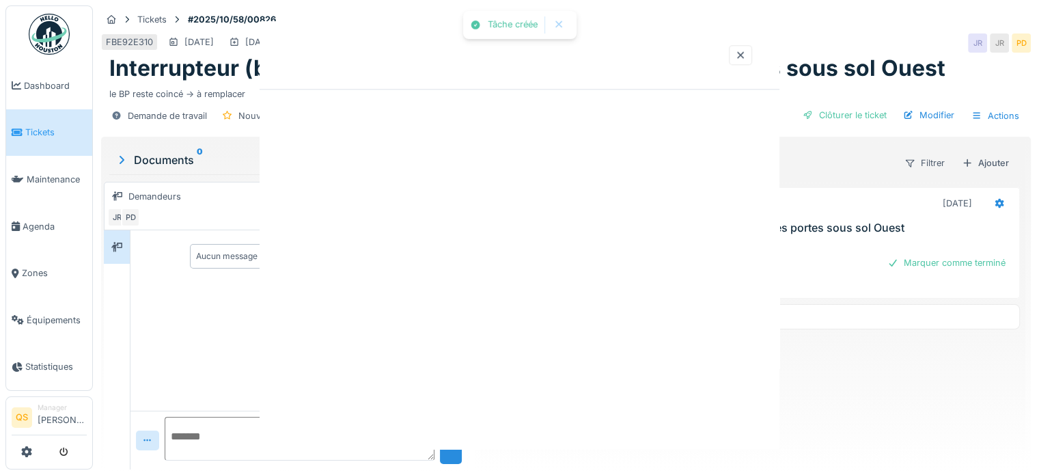
scroll to position [0, 0]
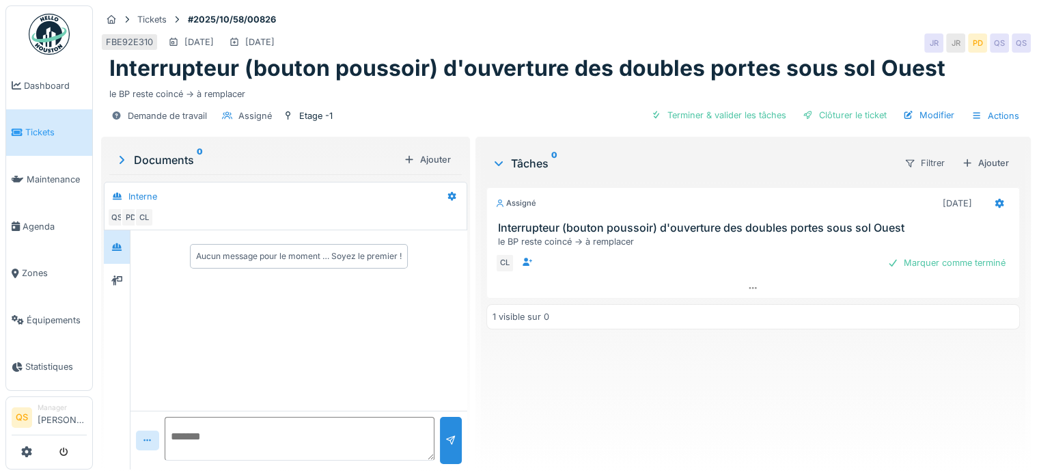
click at [46, 131] on span "Tickets" at bounding box center [56, 132] width 62 height 13
